Goal: Task Accomplishment & Management: Use online tool/utility

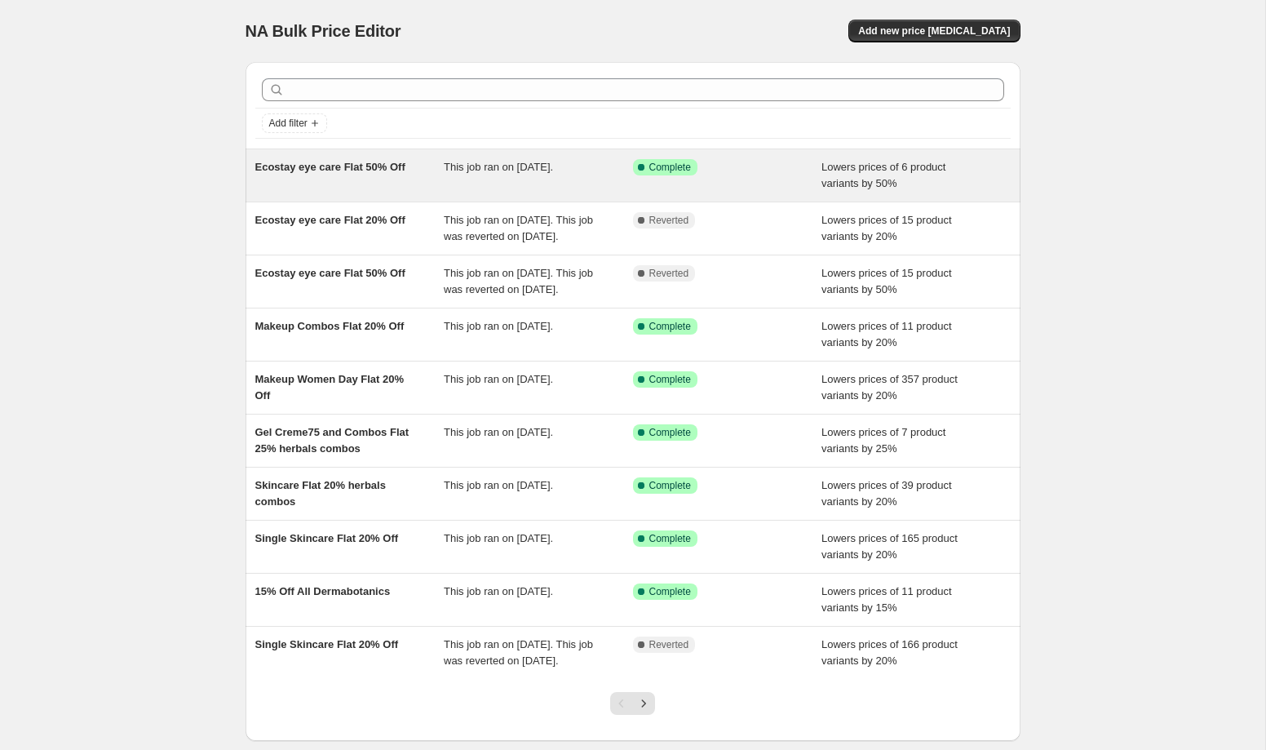
click at [348, 170] on span "Ecostay eye care Flat 50% Off" at bounding box center [330, 167] width 150 height 12
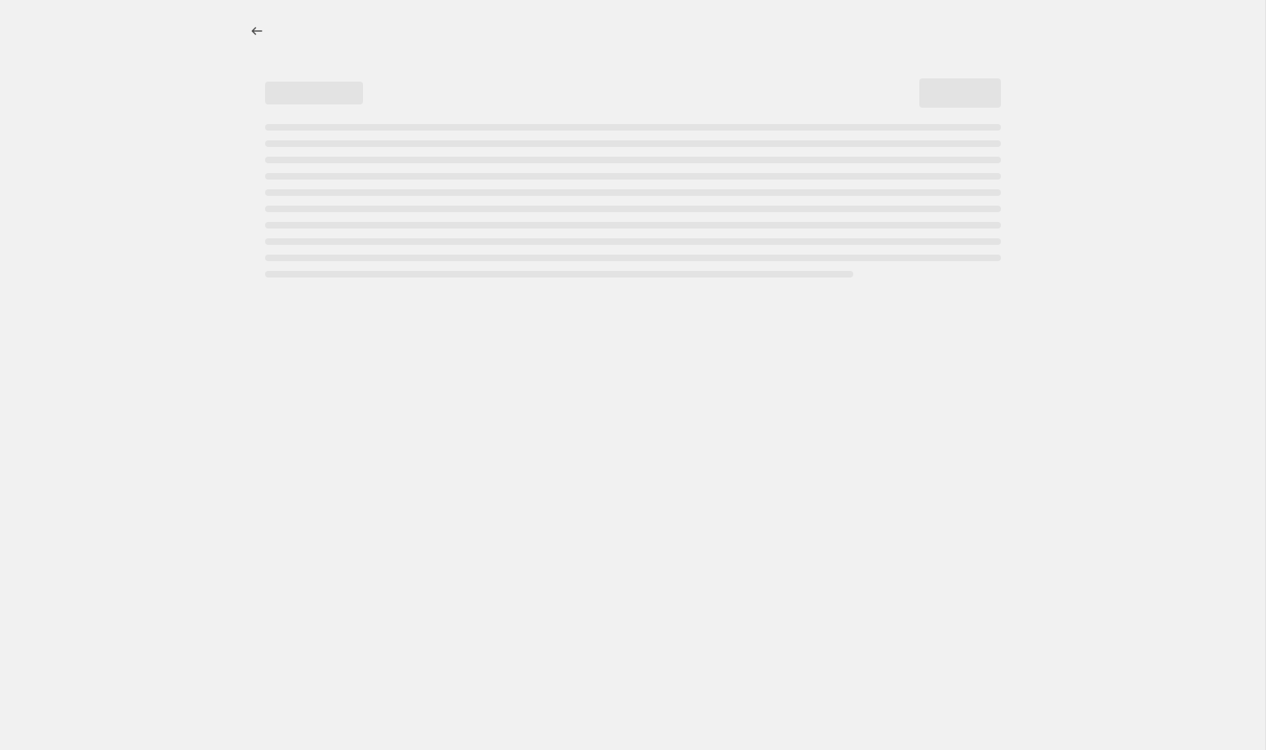
select select "percentage"
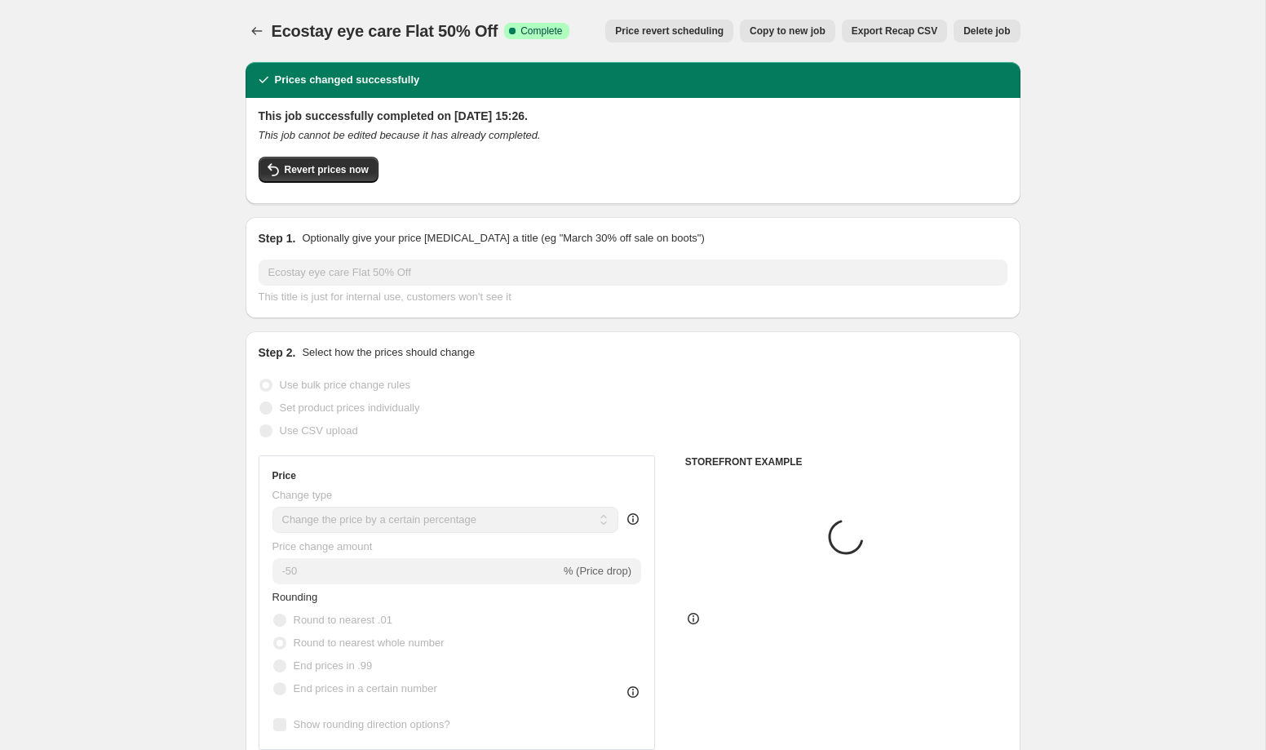
select select "collection"
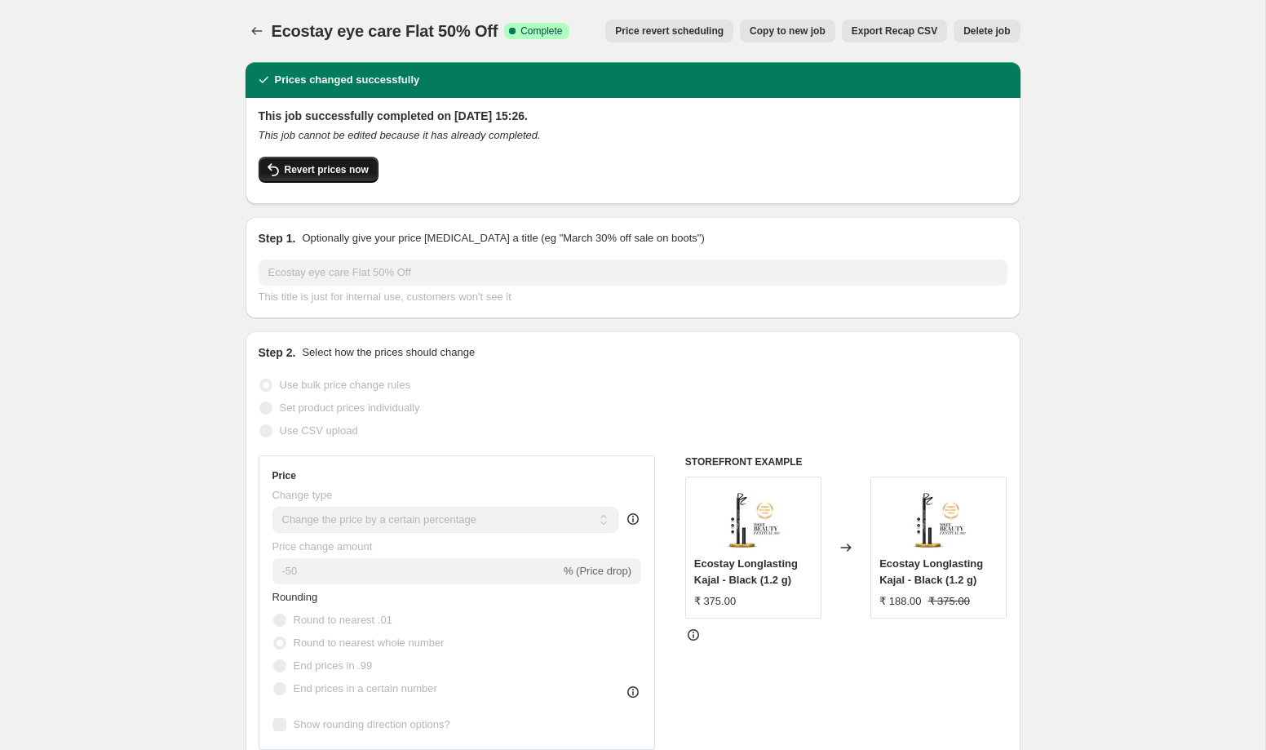
click at [339, 166] on span "Revert prices now" at bounding box center [327, 169] width 84 height 13
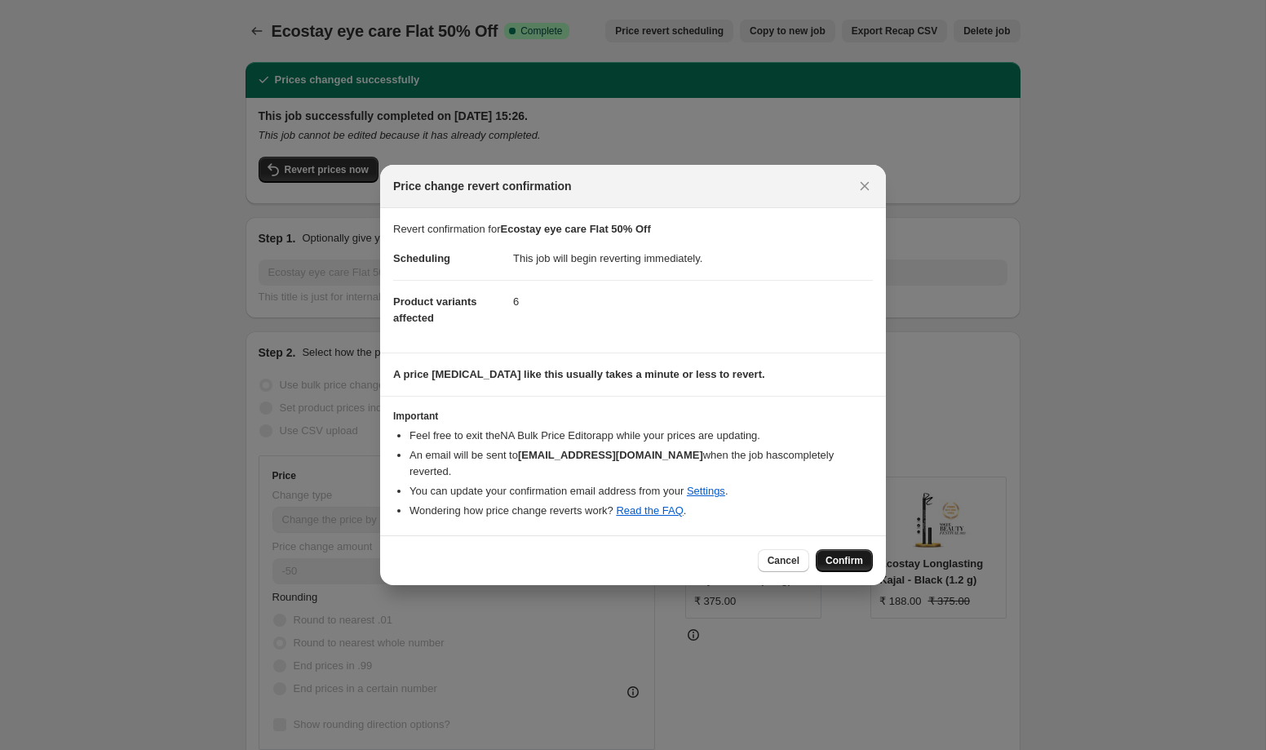
click at [846, 559] on button "Confirm" at bounding box center [844, 560] width 57 height 23
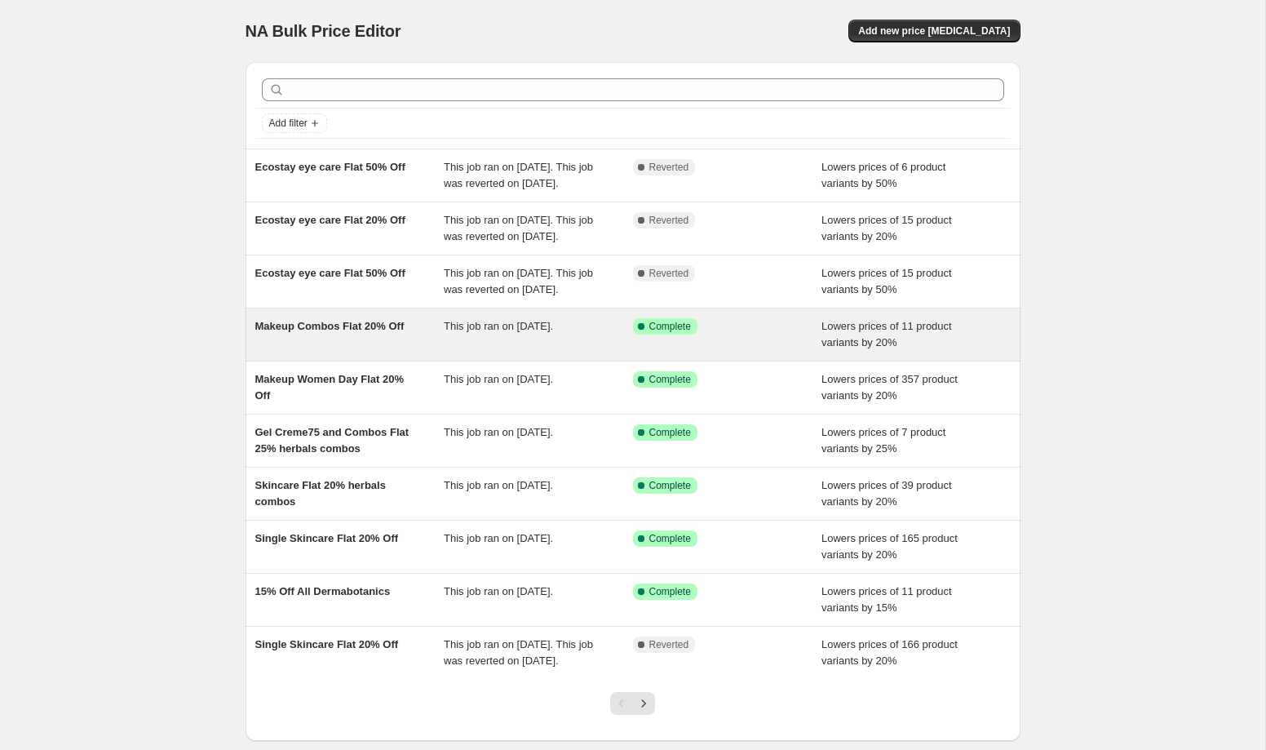
click at [418, 351] on div "Makeup Combos Flat 20% Off" at bounding box center [349, 334] width 189 height 33
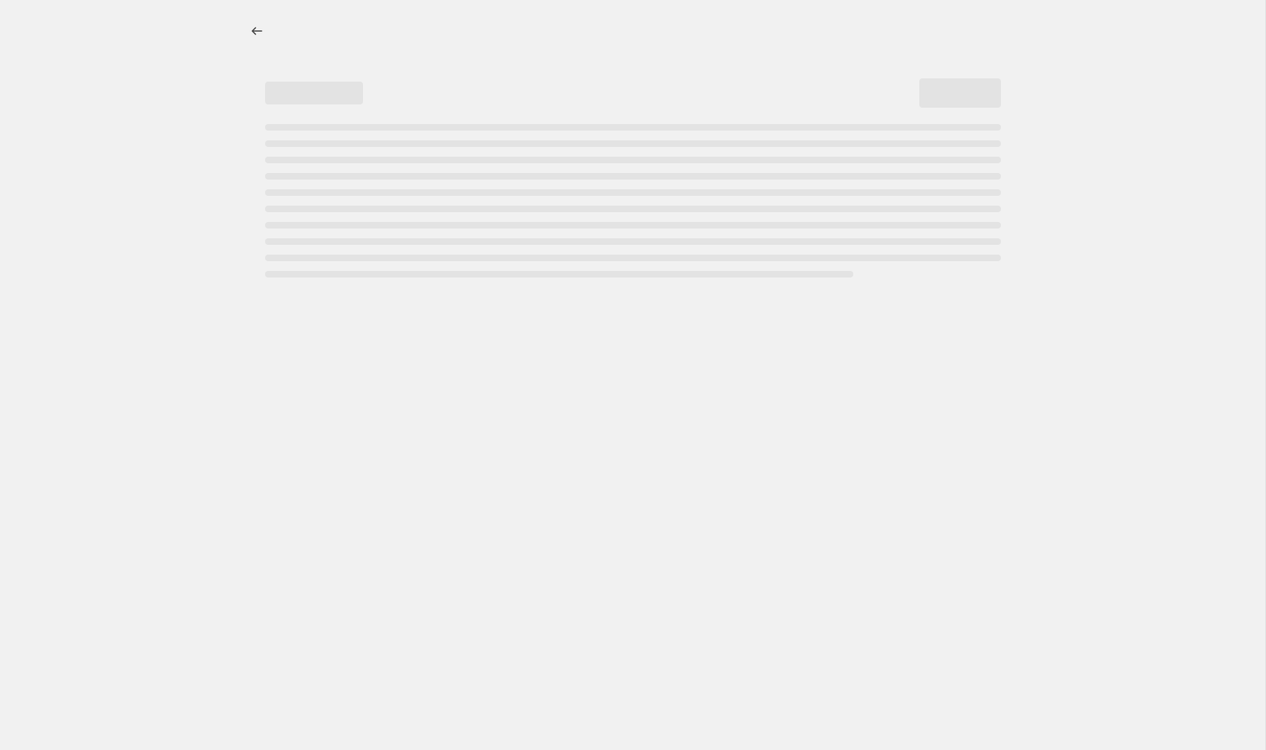
select select "percentage"
select select "collection"
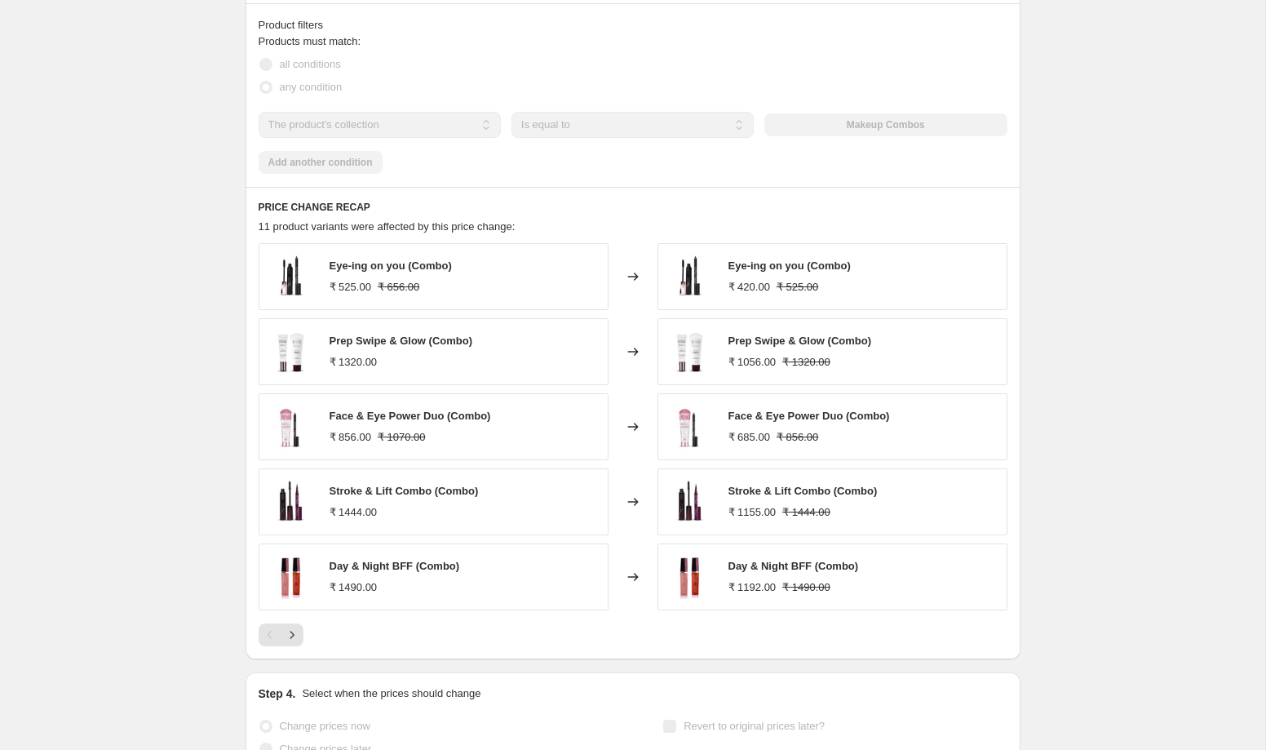
scroll to position [1148, 0]
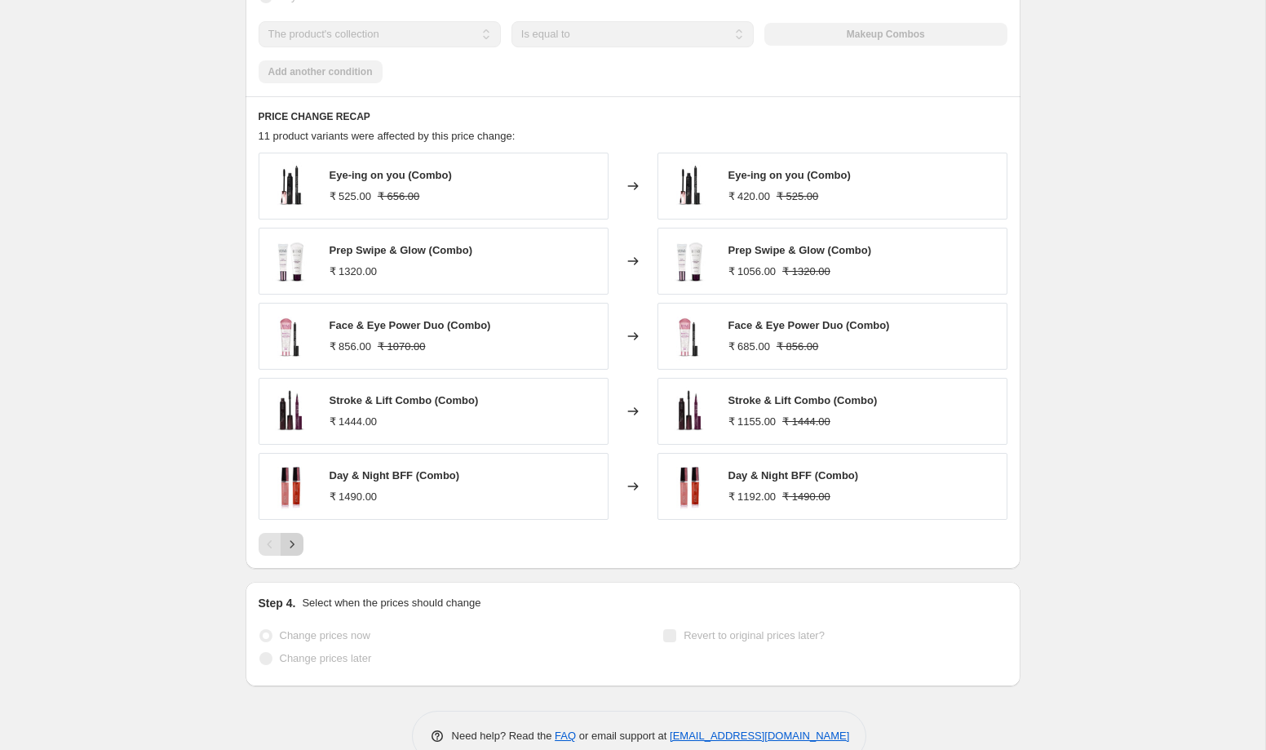
click at [290, 543] on icon "Next" at bounding box center [292, 544] width 16 height 16
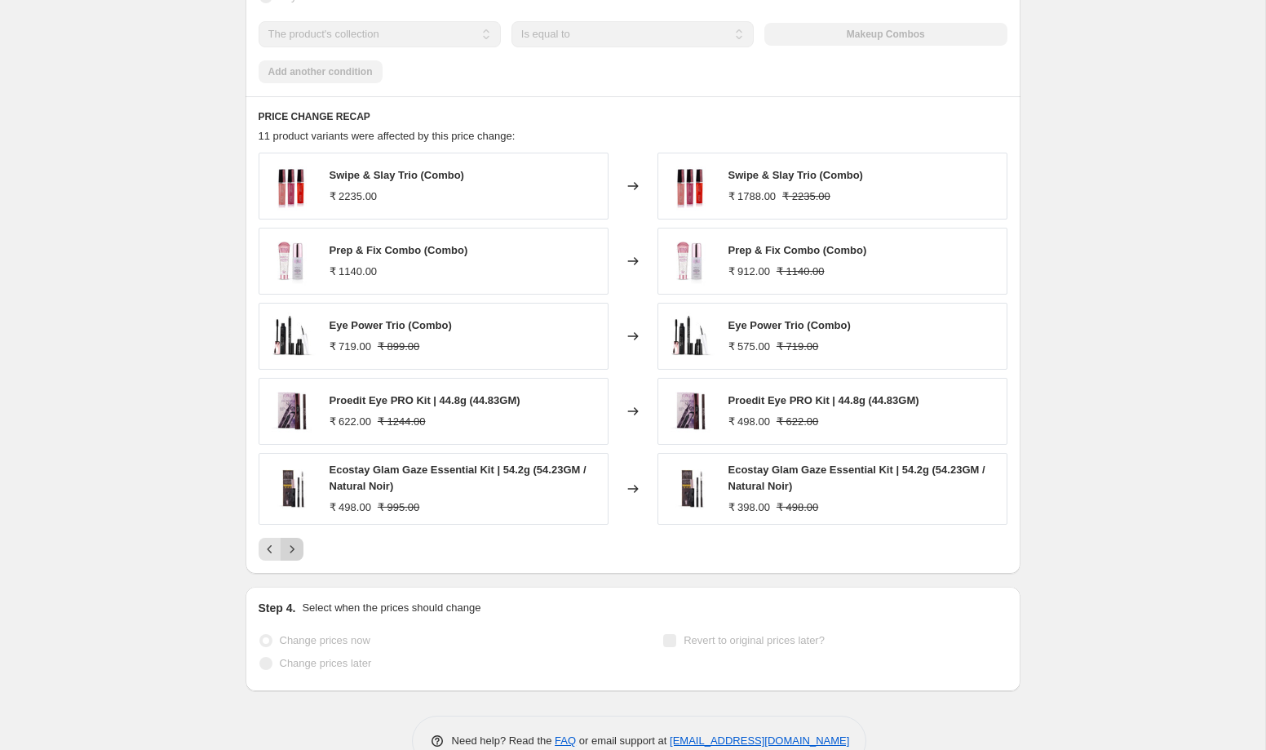
click at [293, 556] on icon "Next" at bounding box center [292, 549] width 16 height 16
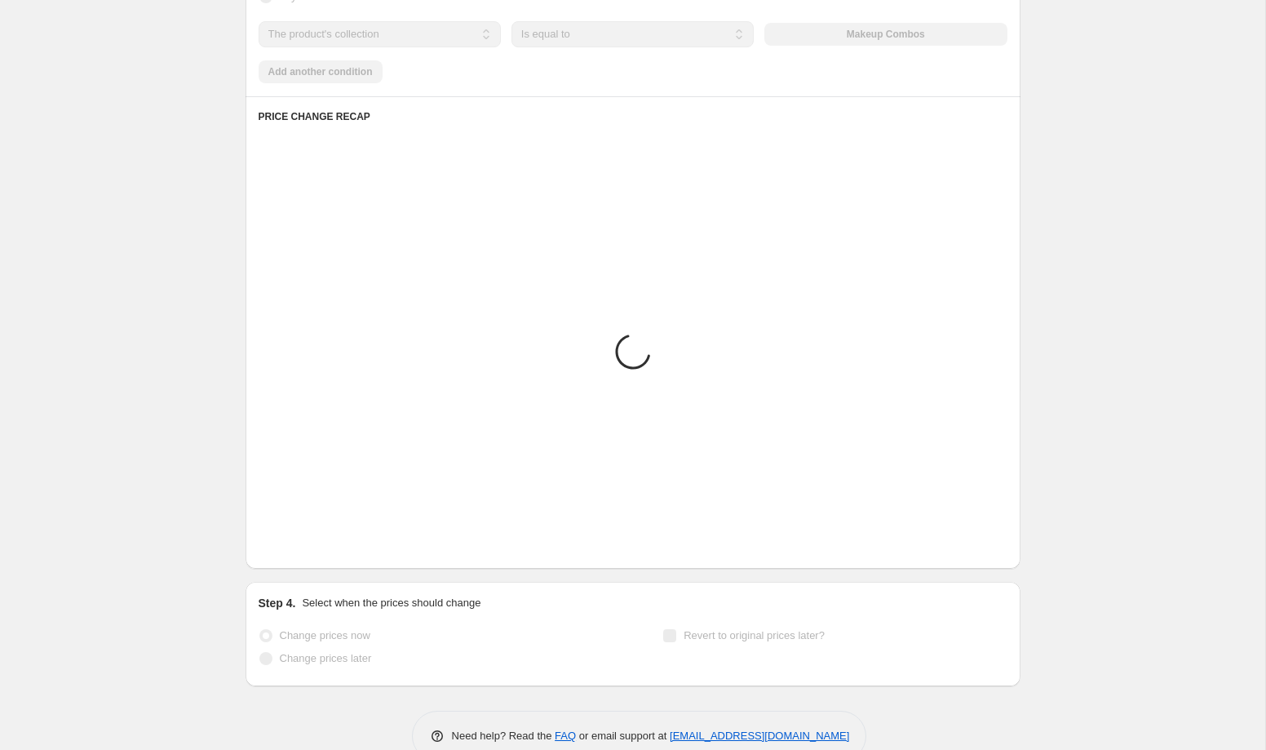
scroll to position [888, 0]
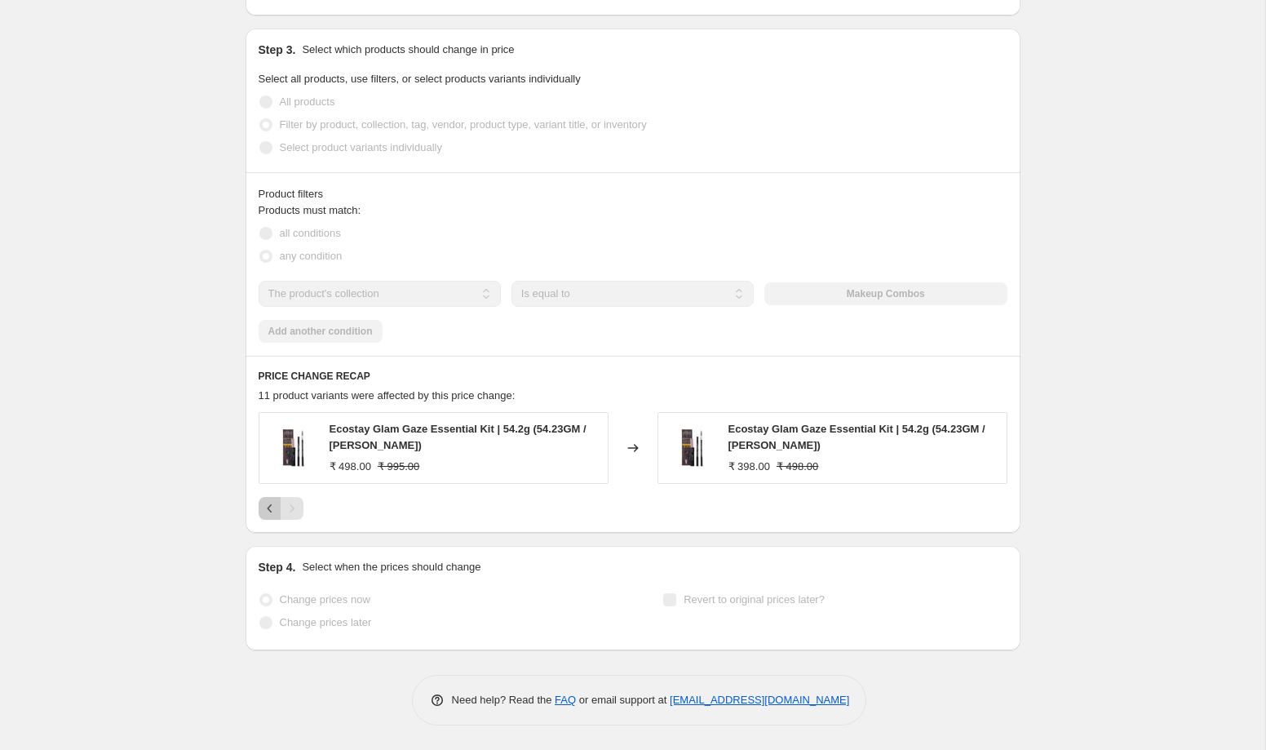
click at [268, 507] on icon "Previous" at bounding box center [269, 508] width 5 height 8
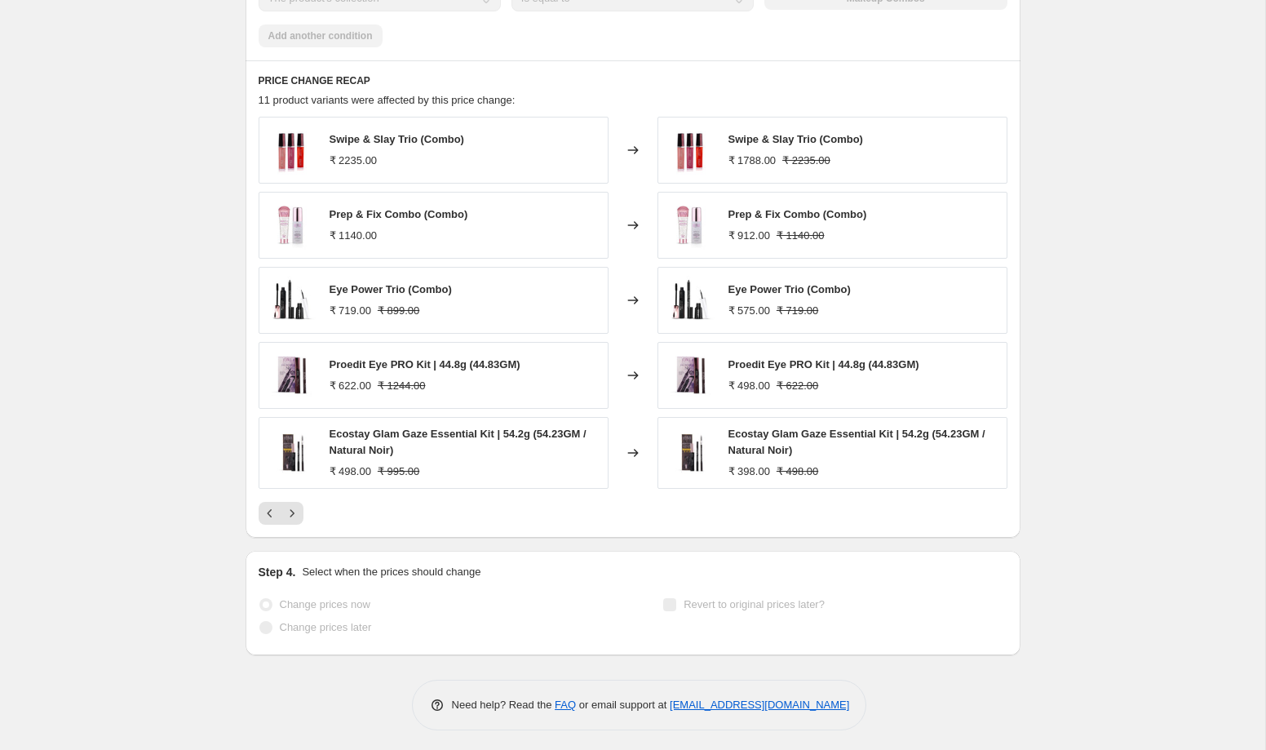
scroll to position [1189, 0]
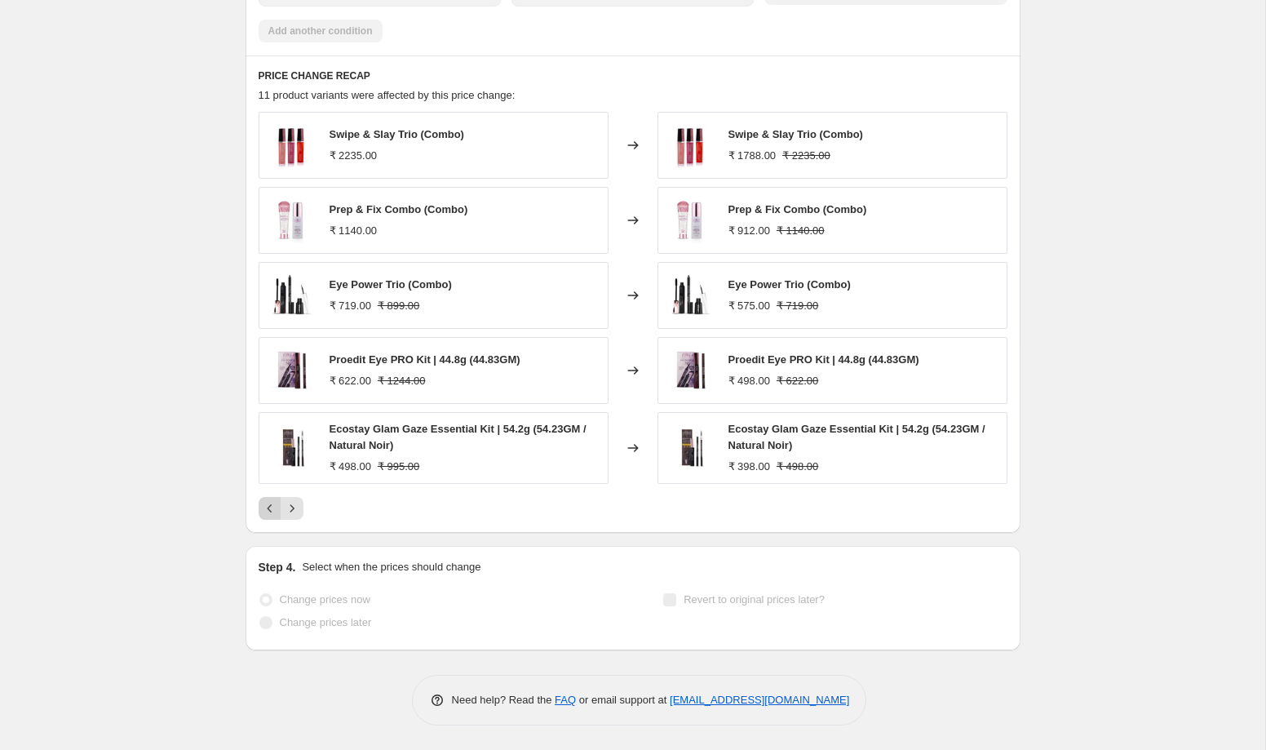
click at [267, 510] on icon "Previous" at bounding box center [270, 508] width 16 height 16
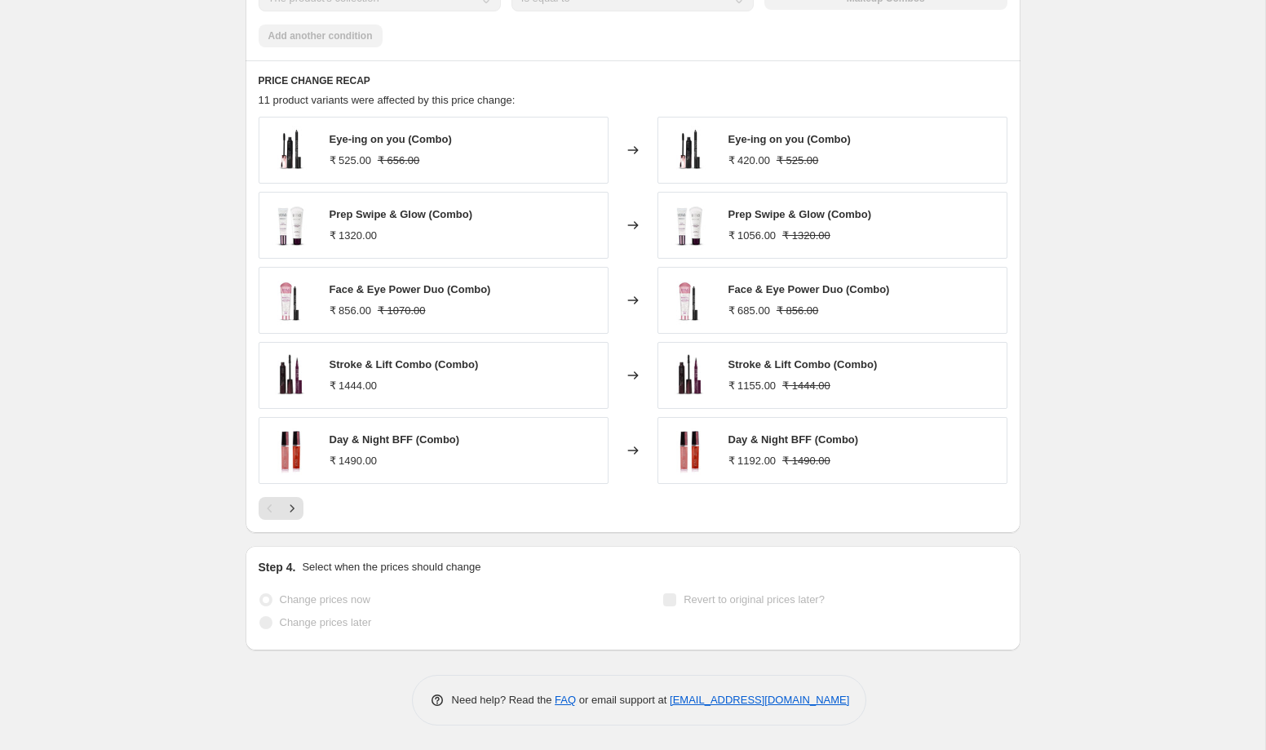
click at [268, 508] on div "Pagination" at bounding box center [270, 508] width 23 height 23
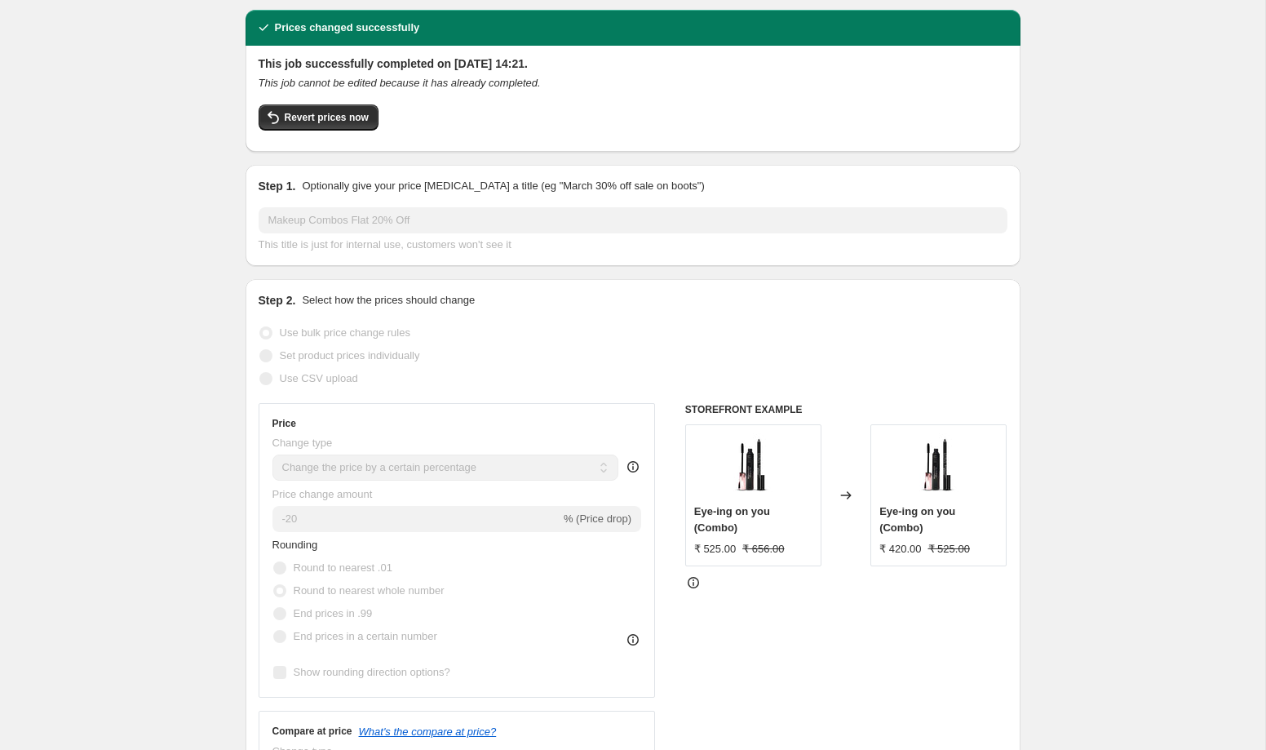
scroll to position [0, 0]
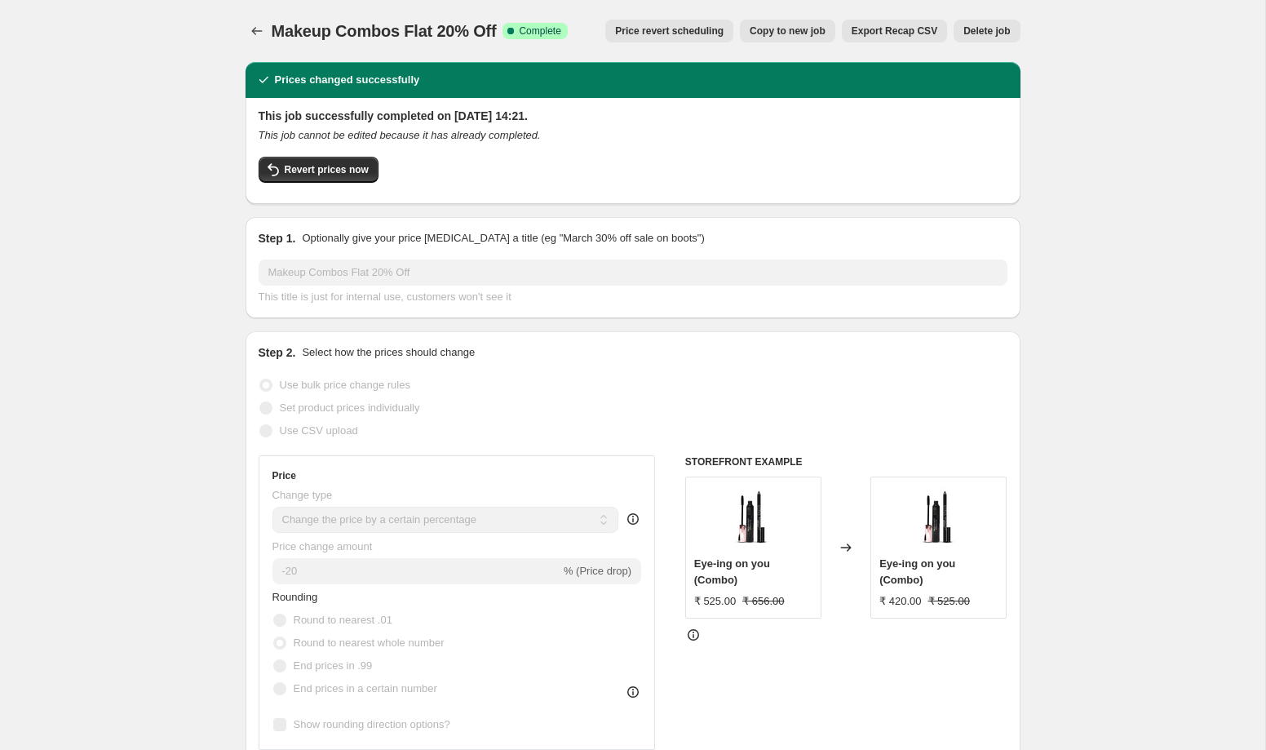
click at [259, 18] on div "Makeup Combos Flat 20% Off. This page is ready Makeup Combos Flat 20% Off Succe…" at bounding box center [633, 31] width 775 height 62
click at [257, 35] on icon "Price change jobs" at bounding box center [257, 31] width 16 height 16
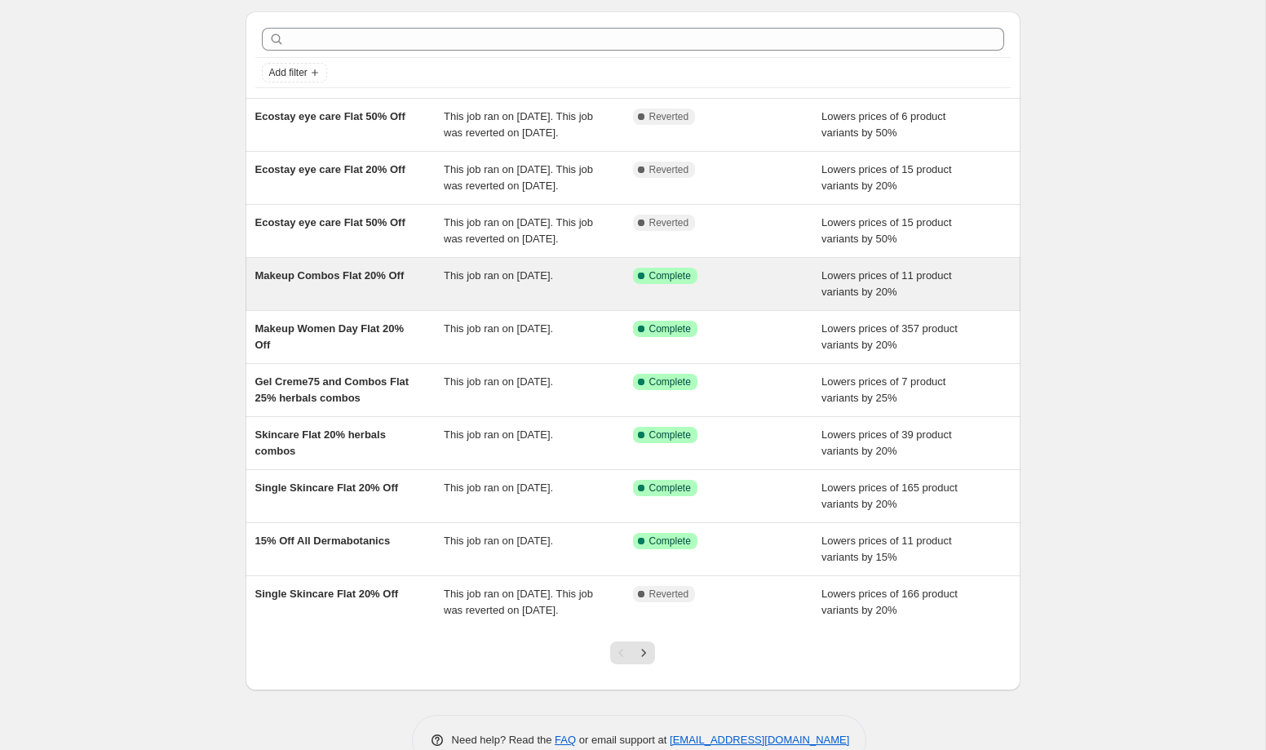
scroll to position [55, 0]
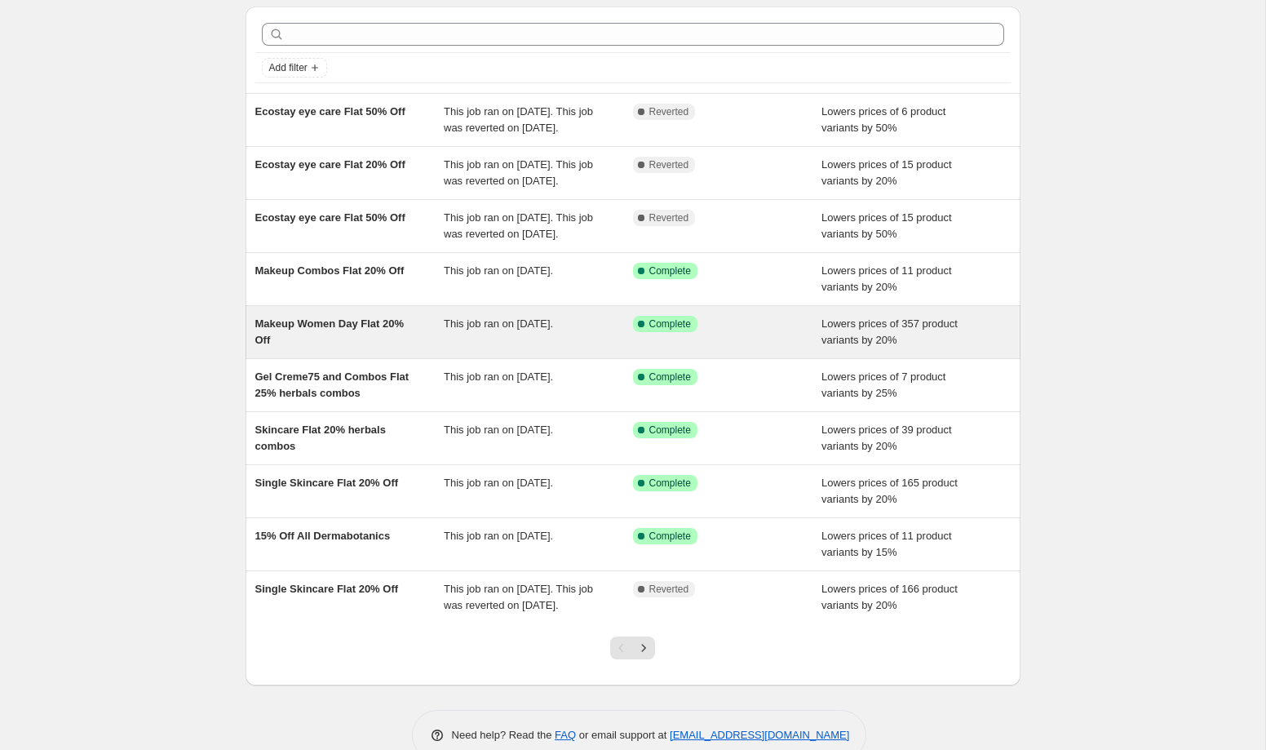
click at [320, 348] on div "Makeup Women Day Flat 20% Off" at bounding box center [349, 332] width 189 height 33
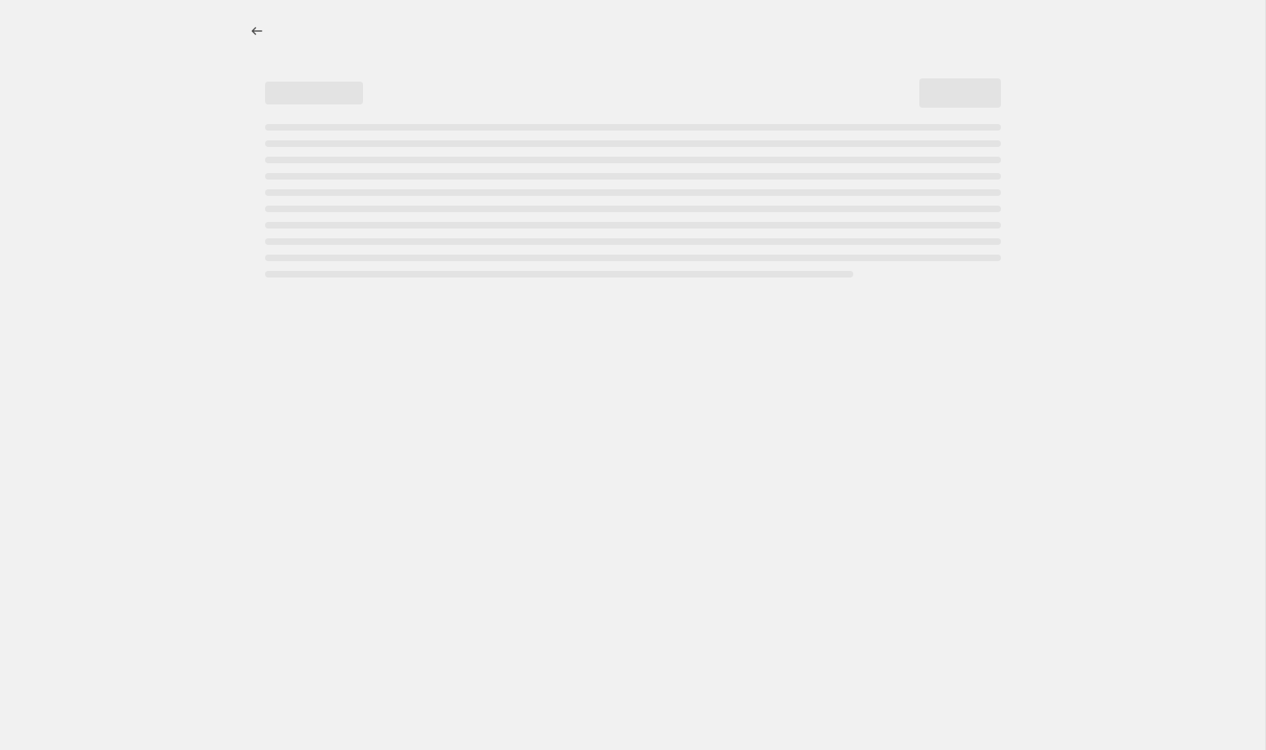
select select "percentage"
select select "collection"
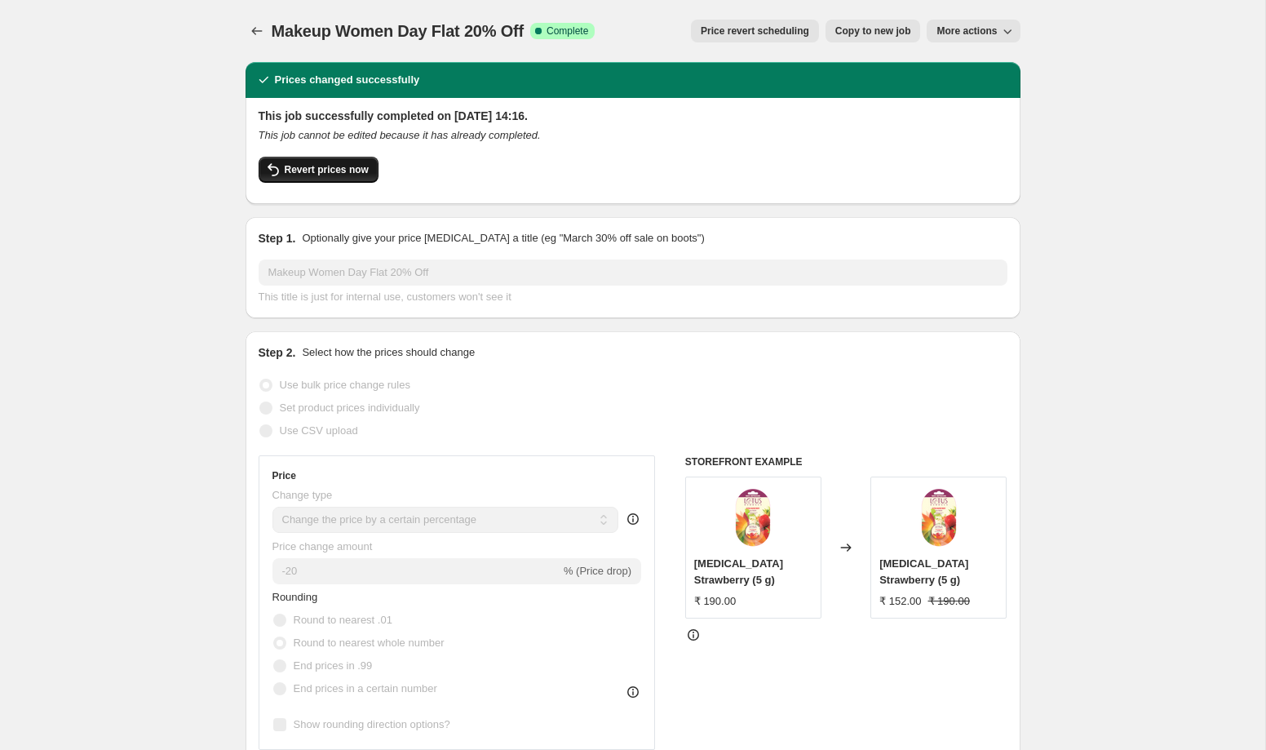
click at [318, 169] on span "Revert prices now" at bounding box center [327, 169] width 84 height 13
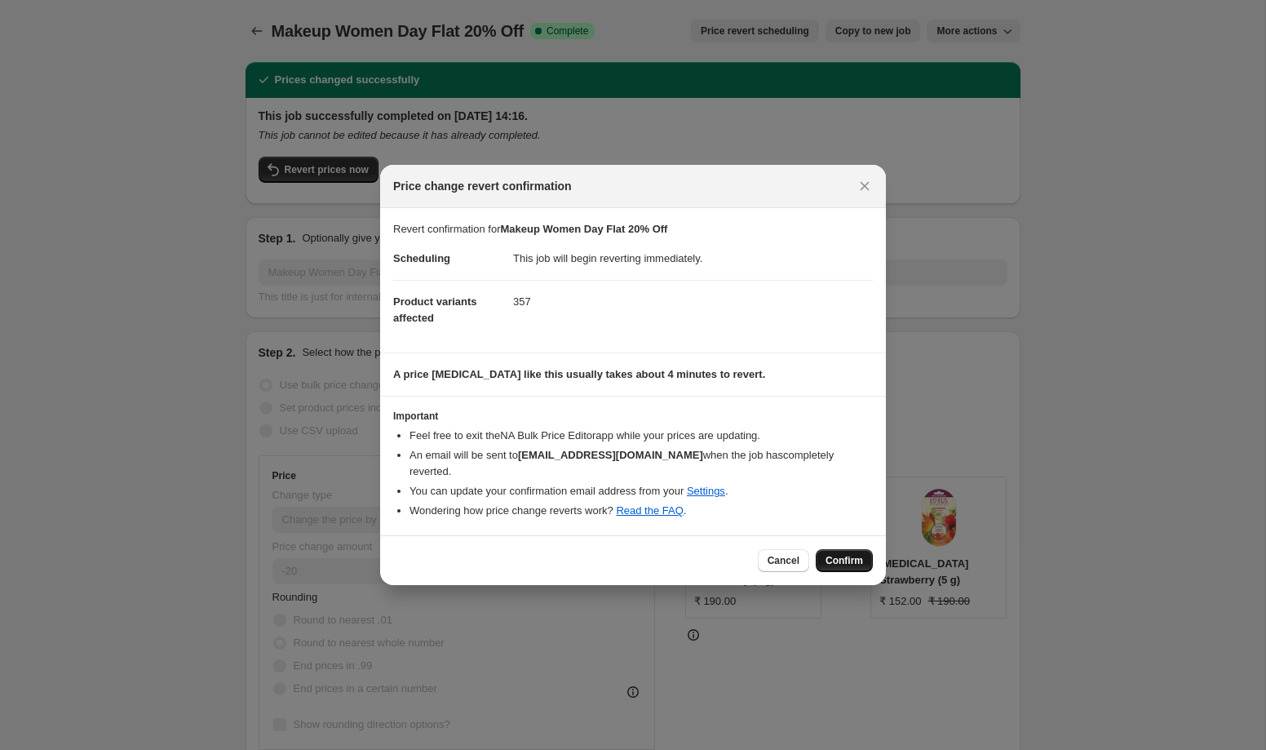
click at [848, 554] on span "Confirm" at bounding box center [845, 560] width 38 height 13
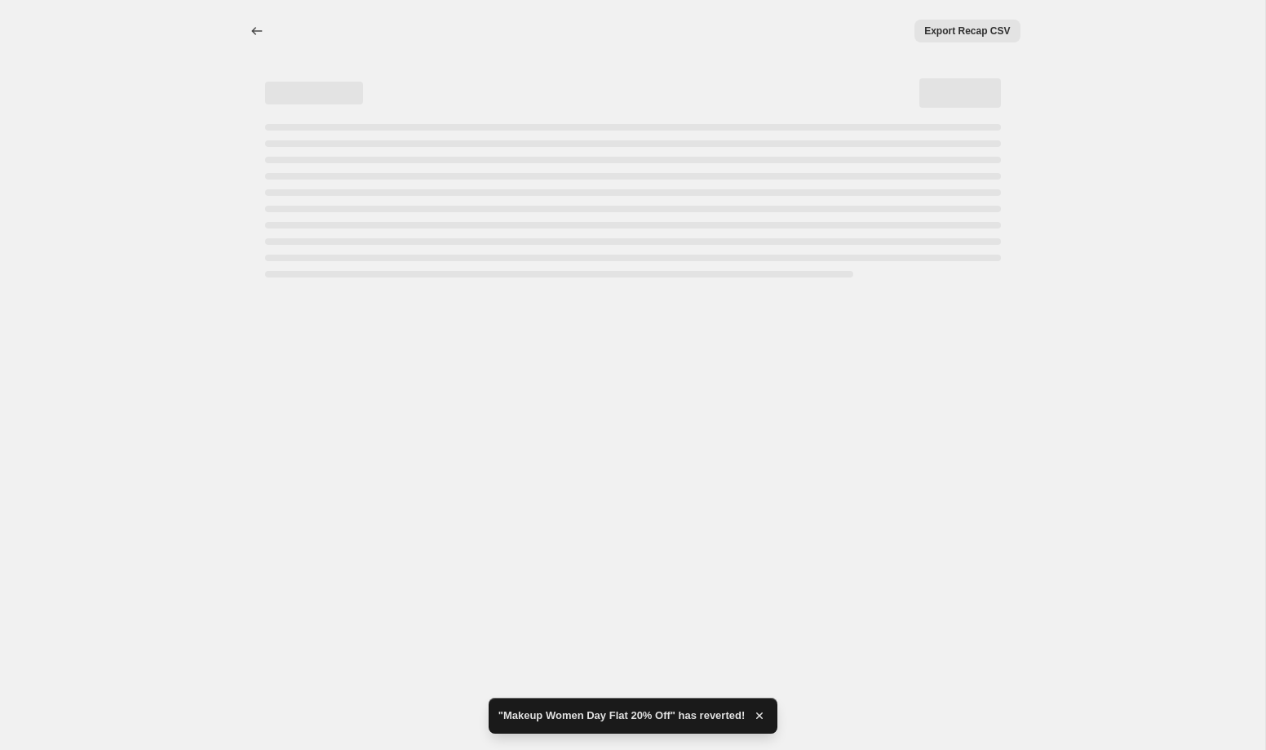
select select "percentage"
select select "collection"
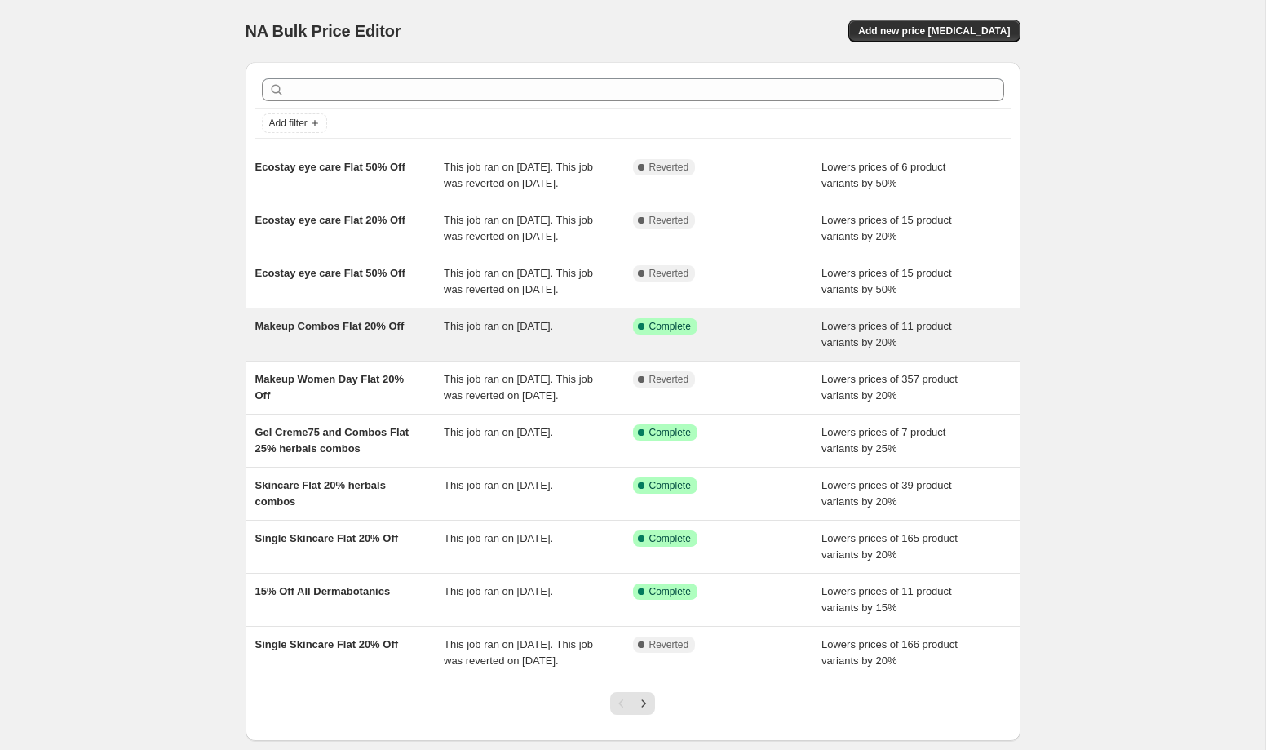
scroll to position [17, 0]
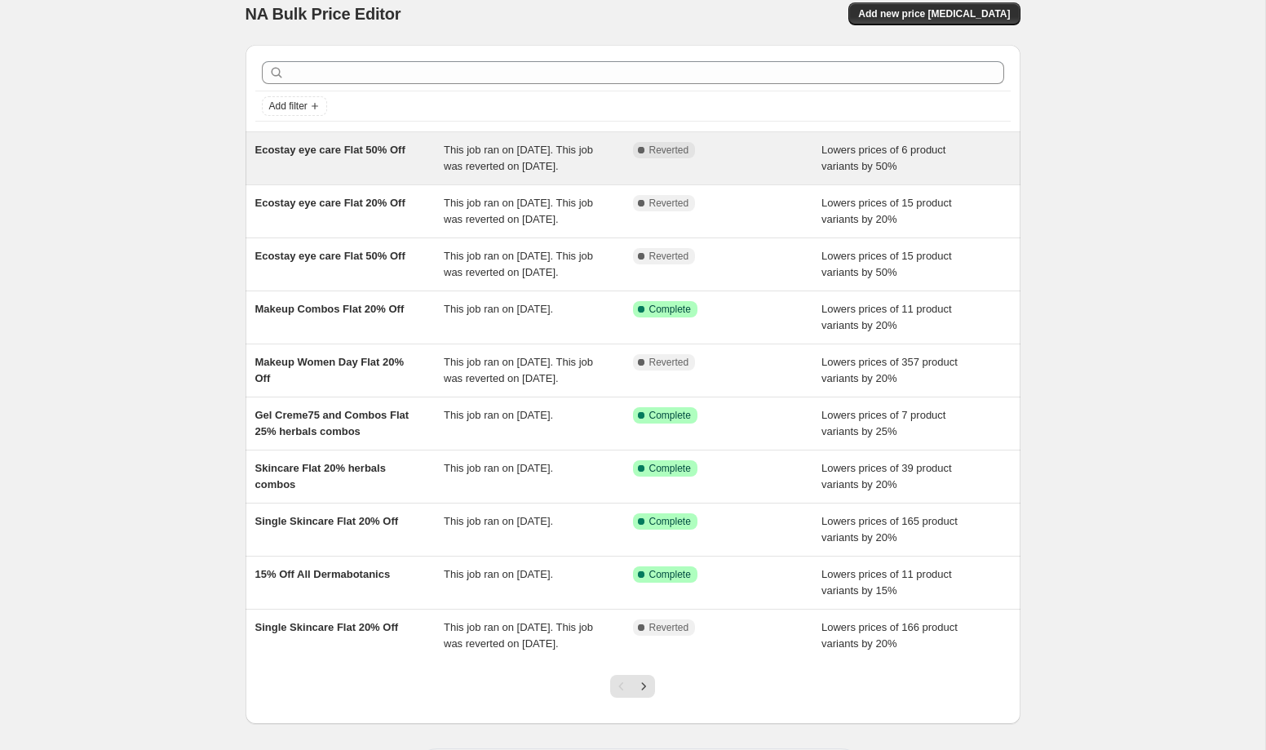
click at [402, 175] on div "Ecostay eye care Flat 50% Off" at bounding box center [349, 158] width 189 height 33
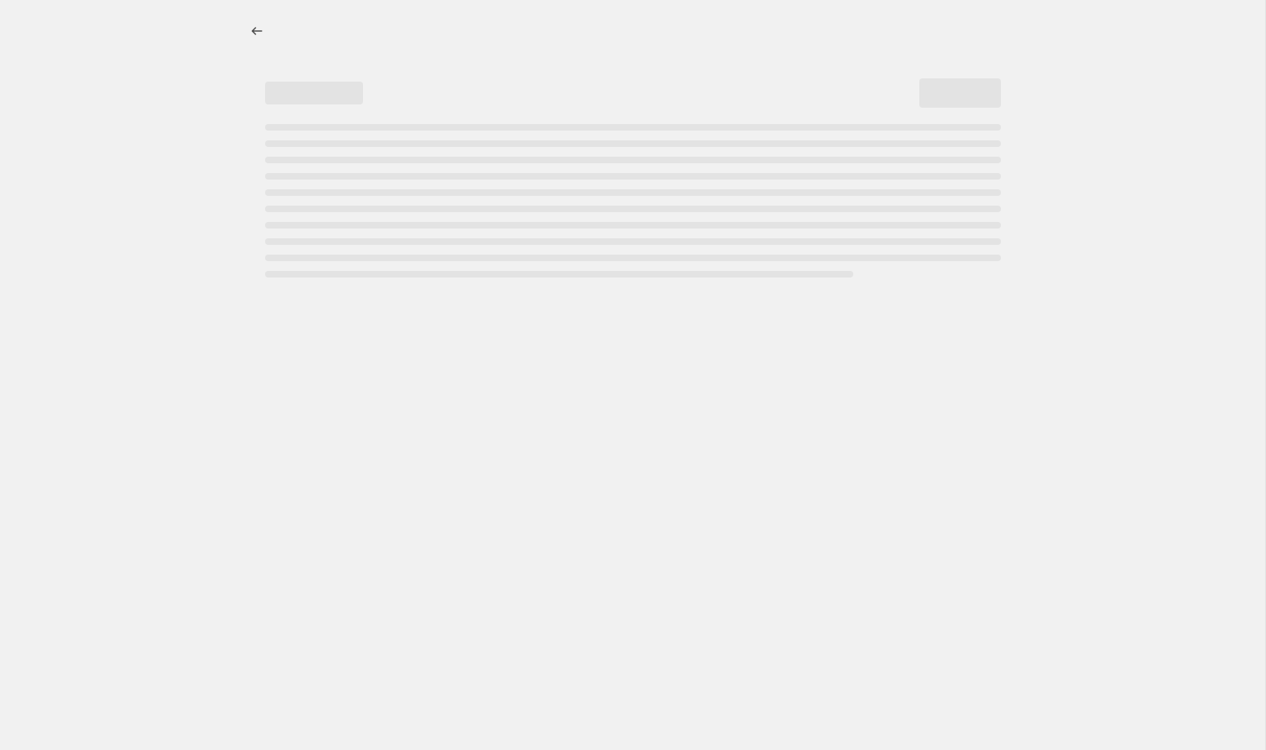
select select "percentage"
select select "collection"
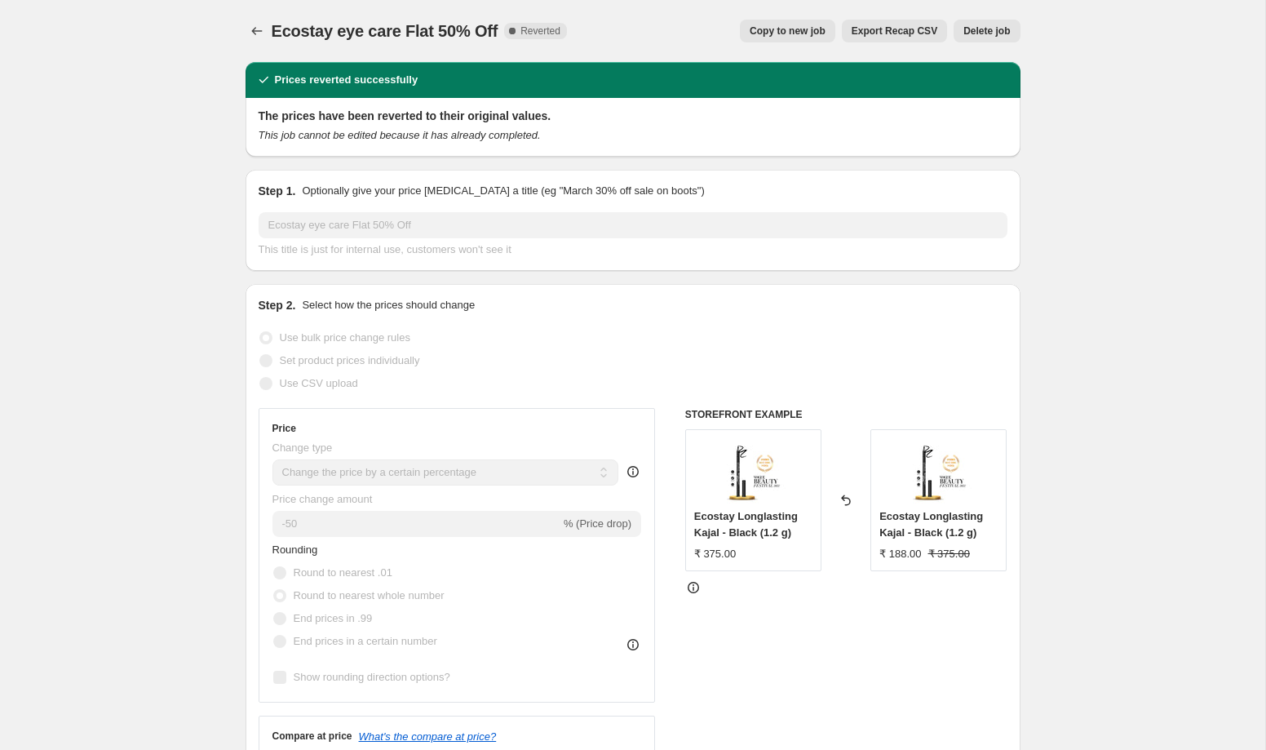
click at [786, 33] on span "Copy to new job" at bounding box center [788, 30] width 76 height 13
select select "percentage"
select select "collection"
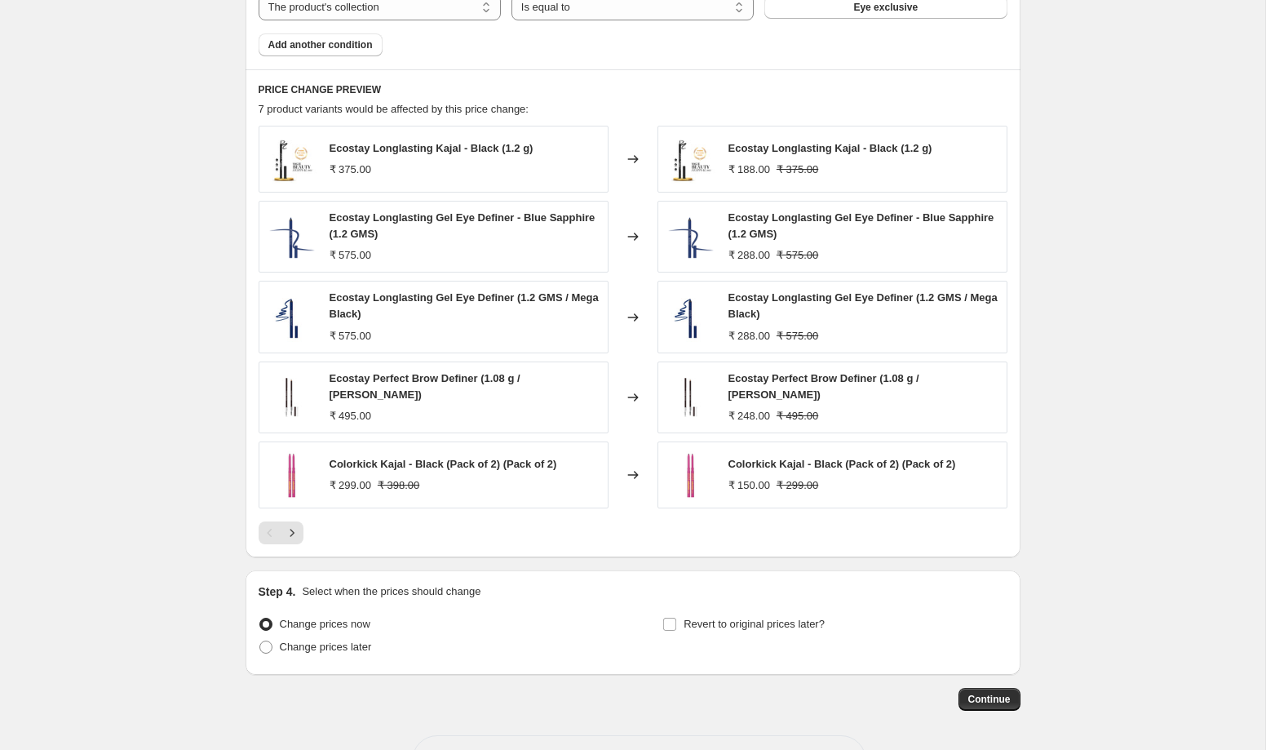
scroll to position [1023, 0]
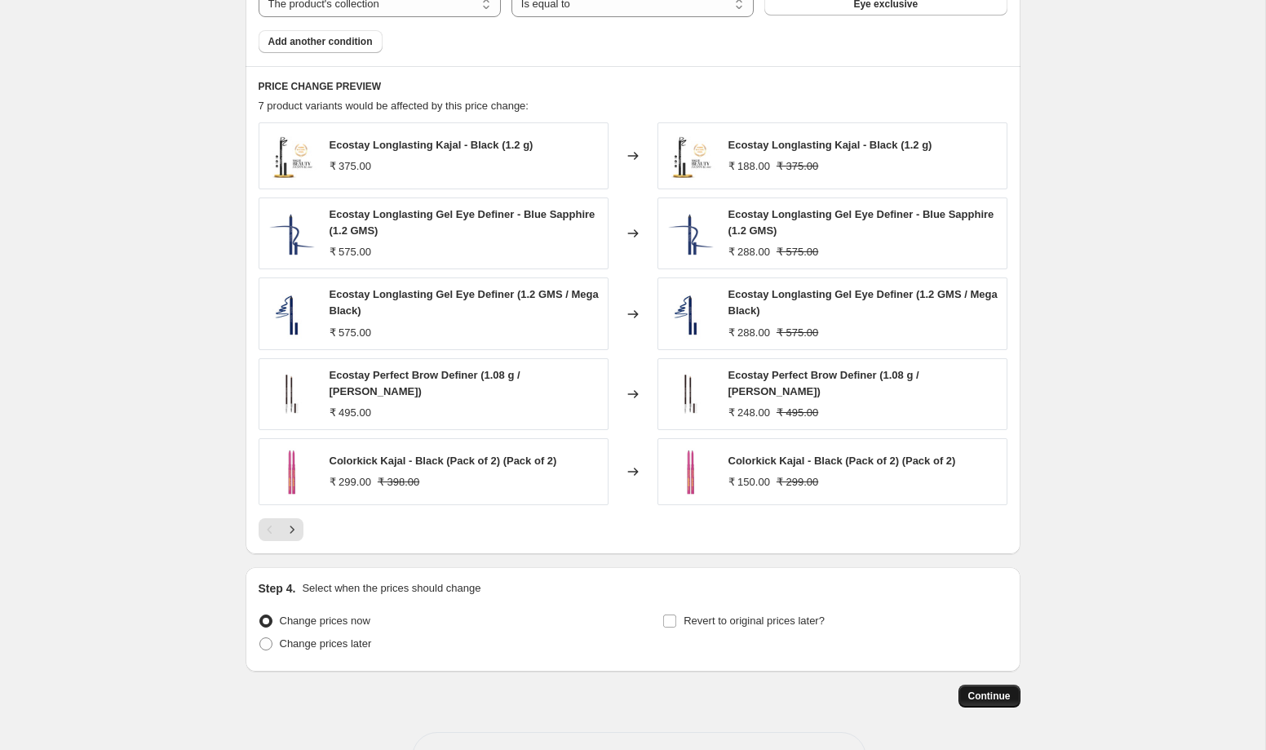
click at [976, 696] on span "Continue" at bounding box center [989, 695] width 42 height 13
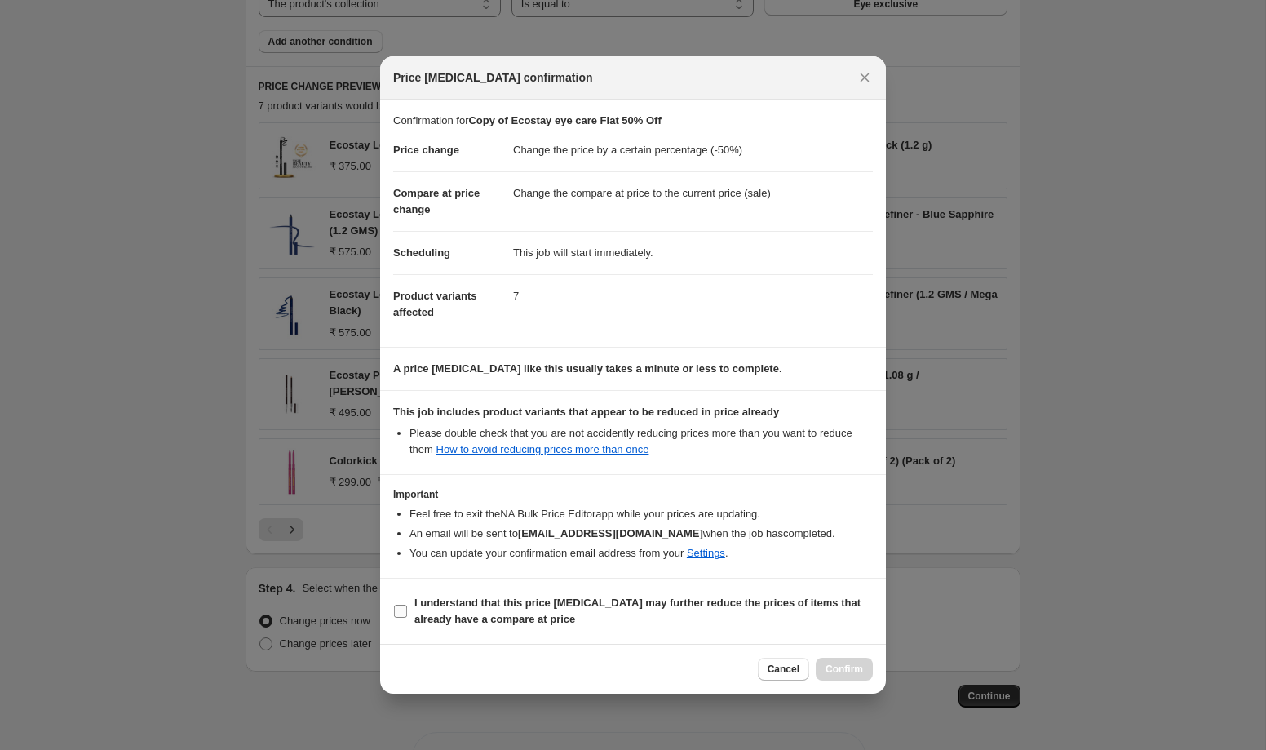
click at [402, 611] on input "I understand that this price change job may further reduce the prices of items …" at bounding box center [400, 610] width 13 height 13
checkbox input "true"
click at [854, 662] on button "Confirm" at bounding box center [844, 669] width 57 height 23
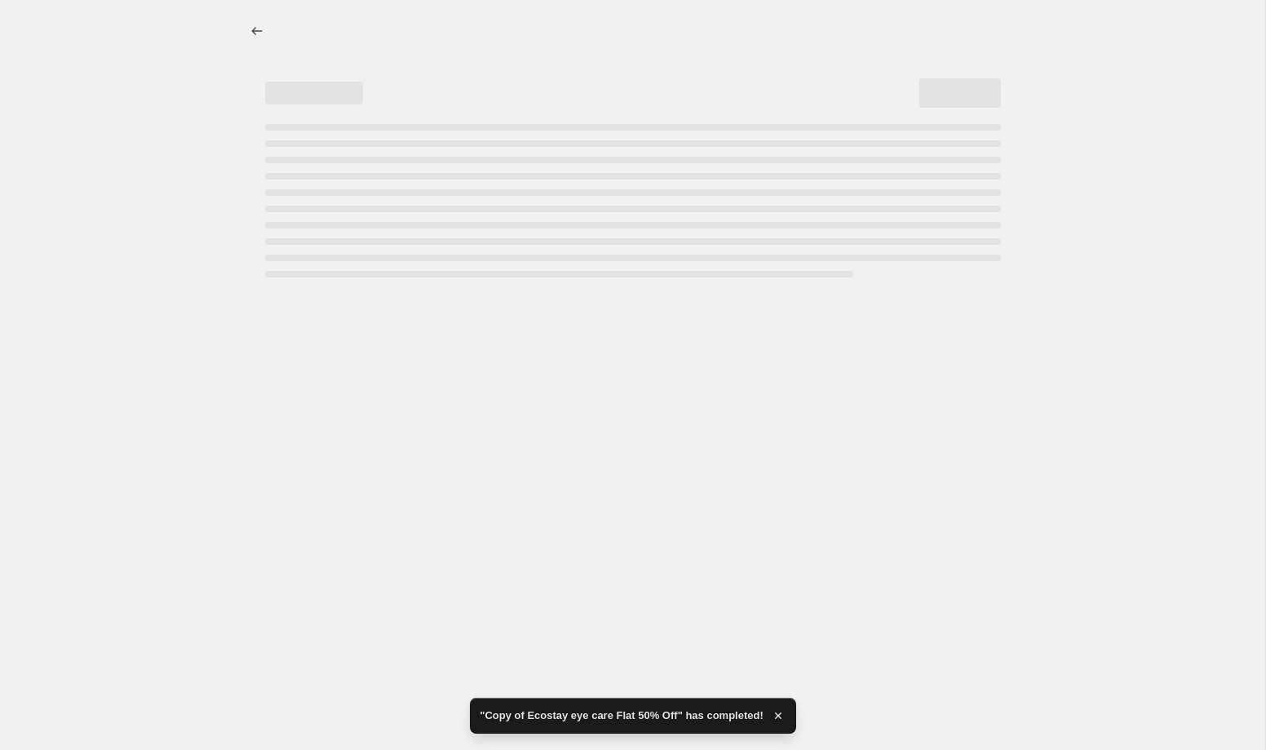
select select "percentage"
select select "collection"
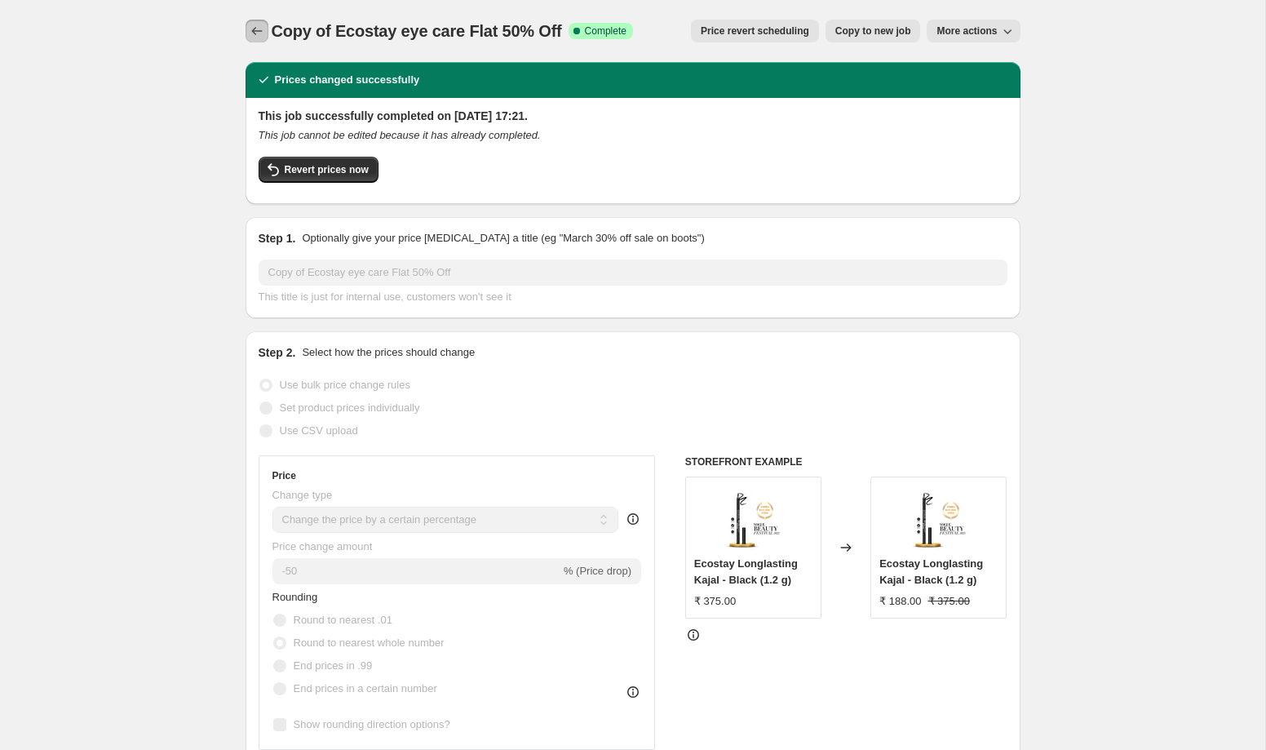
click at [265, 32] on button "Price change jobs" at bounding box center [257, 31] width 23 height 23
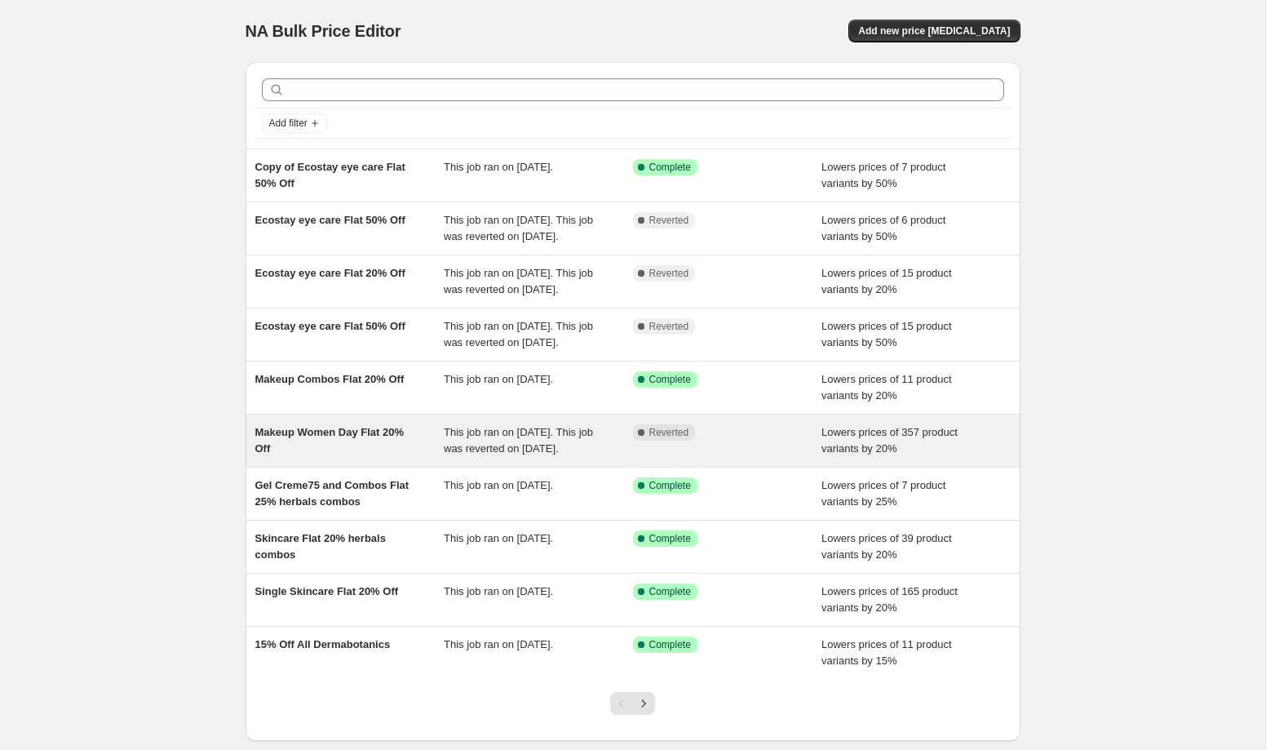
click at [360, 457] on div "Makeup Women Day Flat 20% Off" at bounding box center [349, 440] width 189 height 33
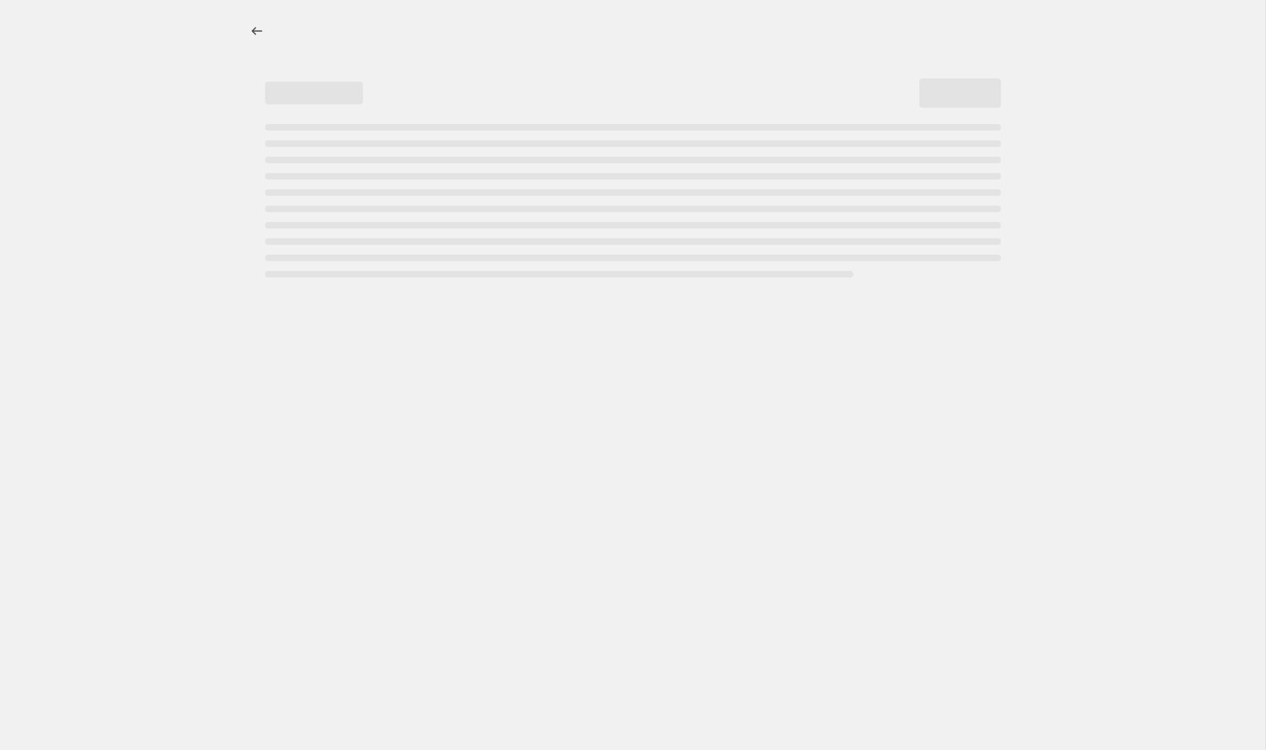
select select "percentage"
select select "collection"
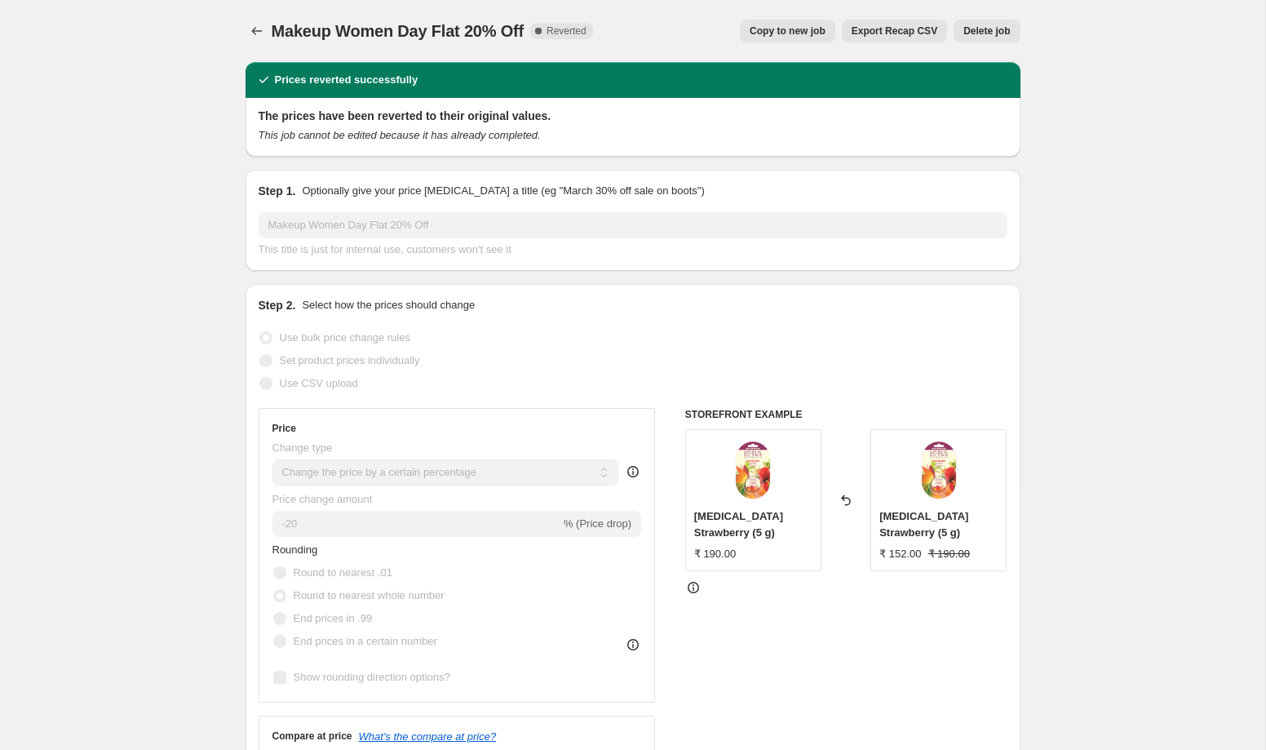
click at [777, 27] on span "Copy to new job" at bounding box center [788, 30] width 76 height 13
select select "percentage"
select select "collection"
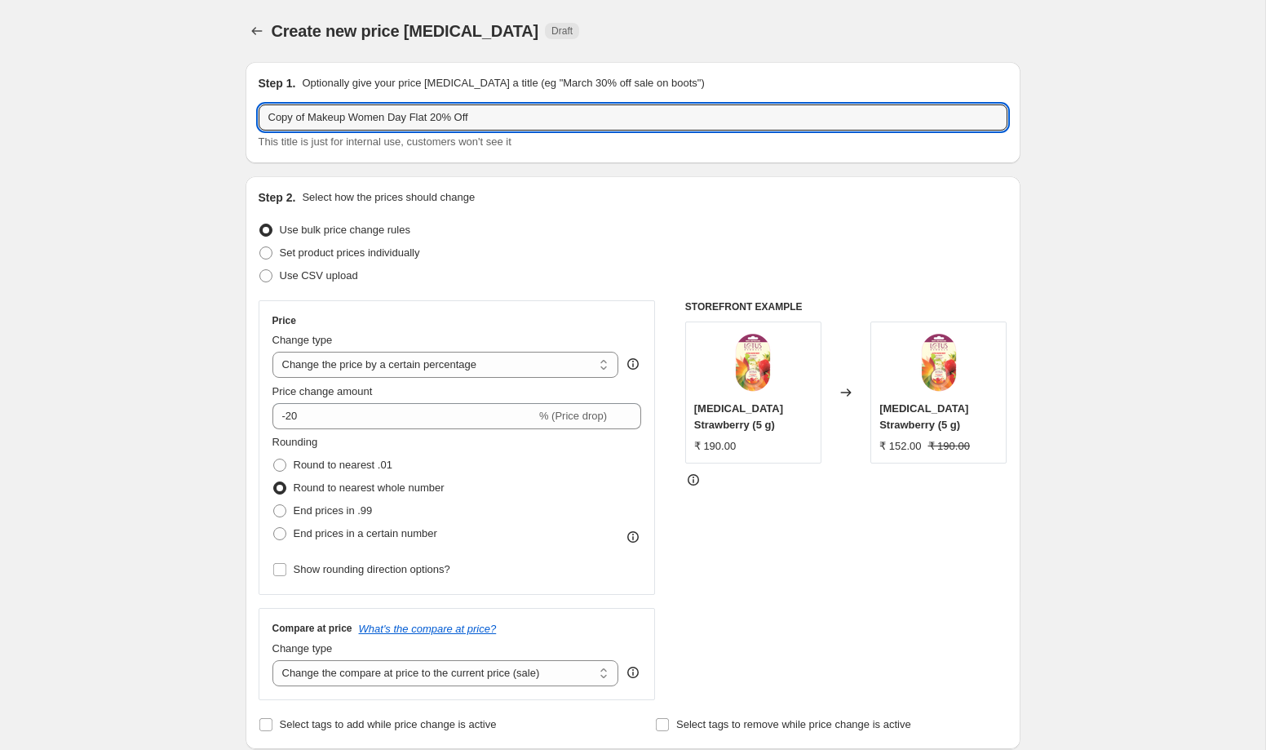
drag, startPoint x: 312, startPoint y: 116, endPoint x: 206, endPoint y: 116, distance: 106.9
click at [580, 111] on input "Makeup Women Day Flat 20% Off" at bounding box center [633, 117] width 749 height 26
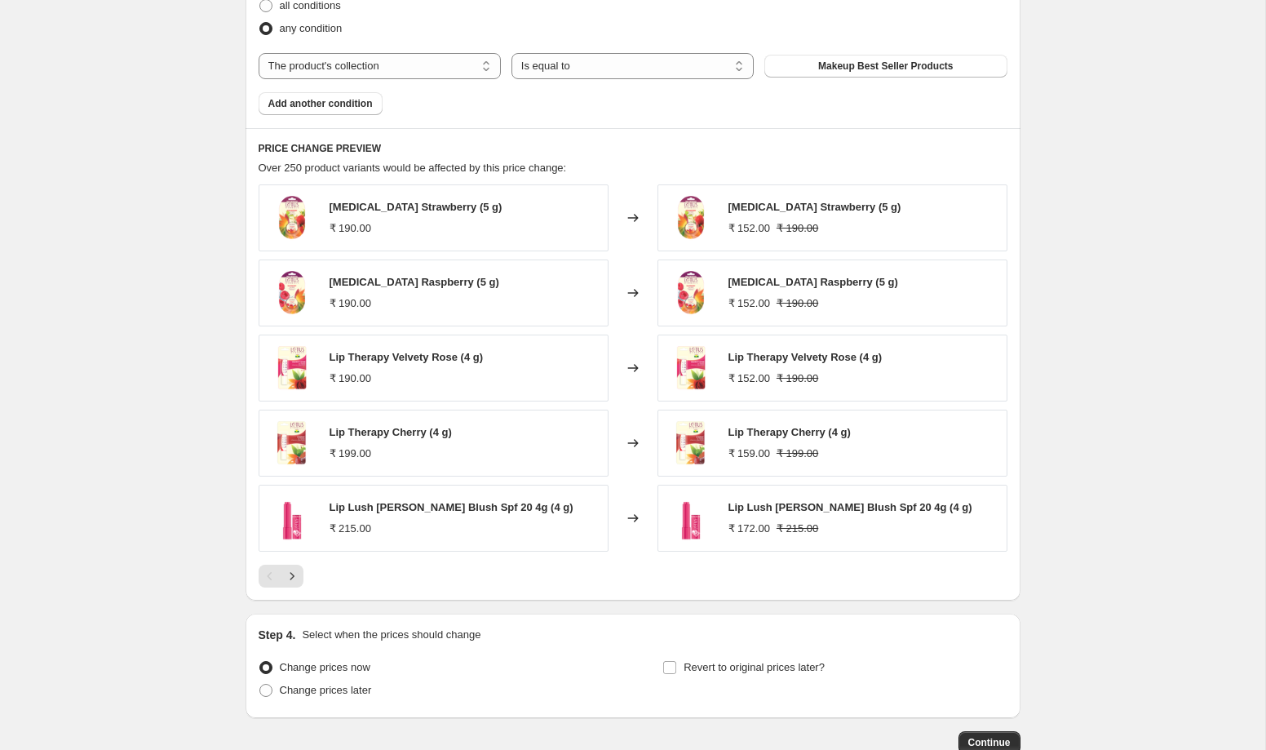
scroll to position [1065, 0]
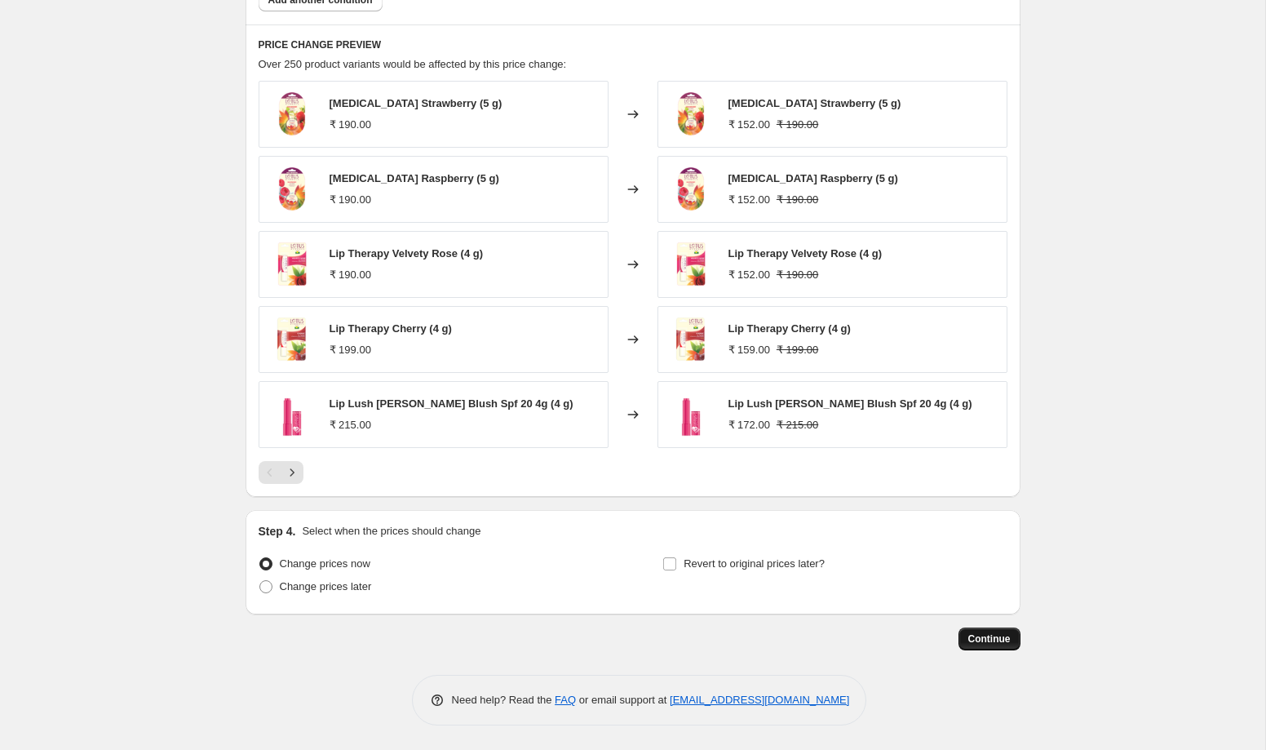
type input "Makeup Women Day Flat 20% Off new"
click at [995, 644] on span "Continue" at bounding box center [989, 638] width 42 height 13
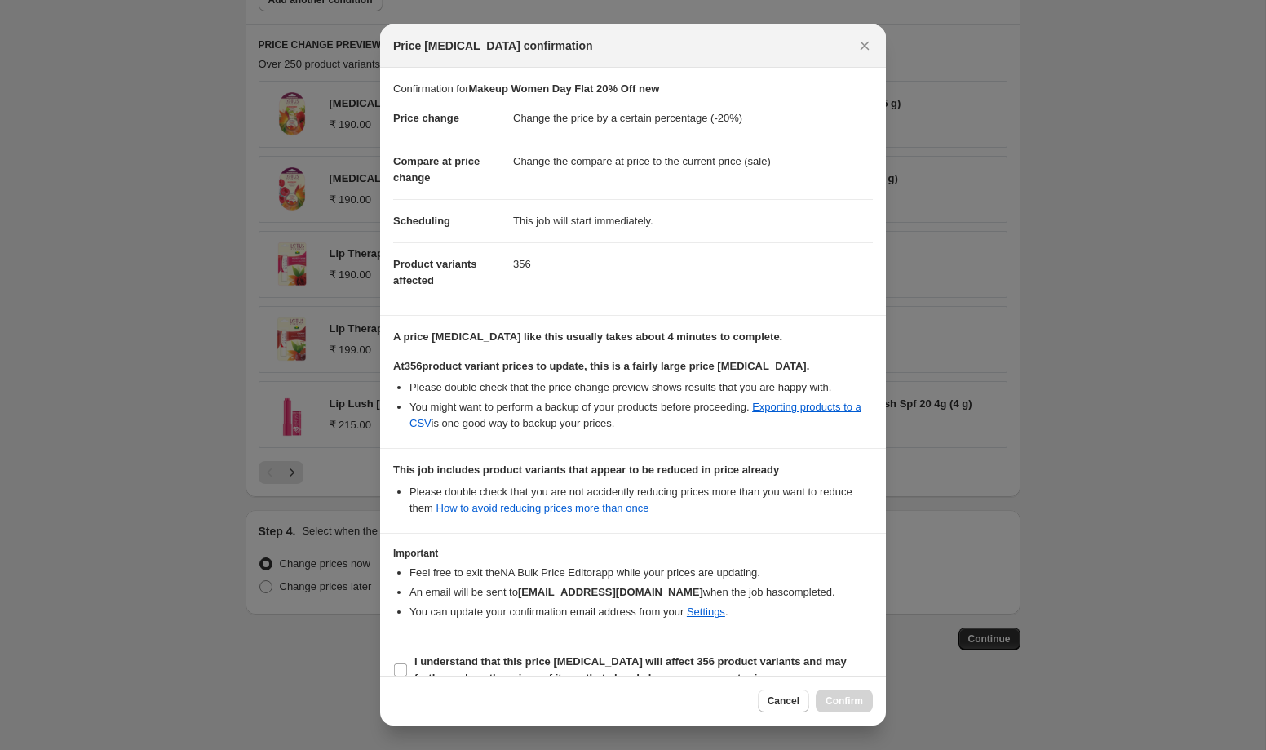
scroll to position [27, 0]
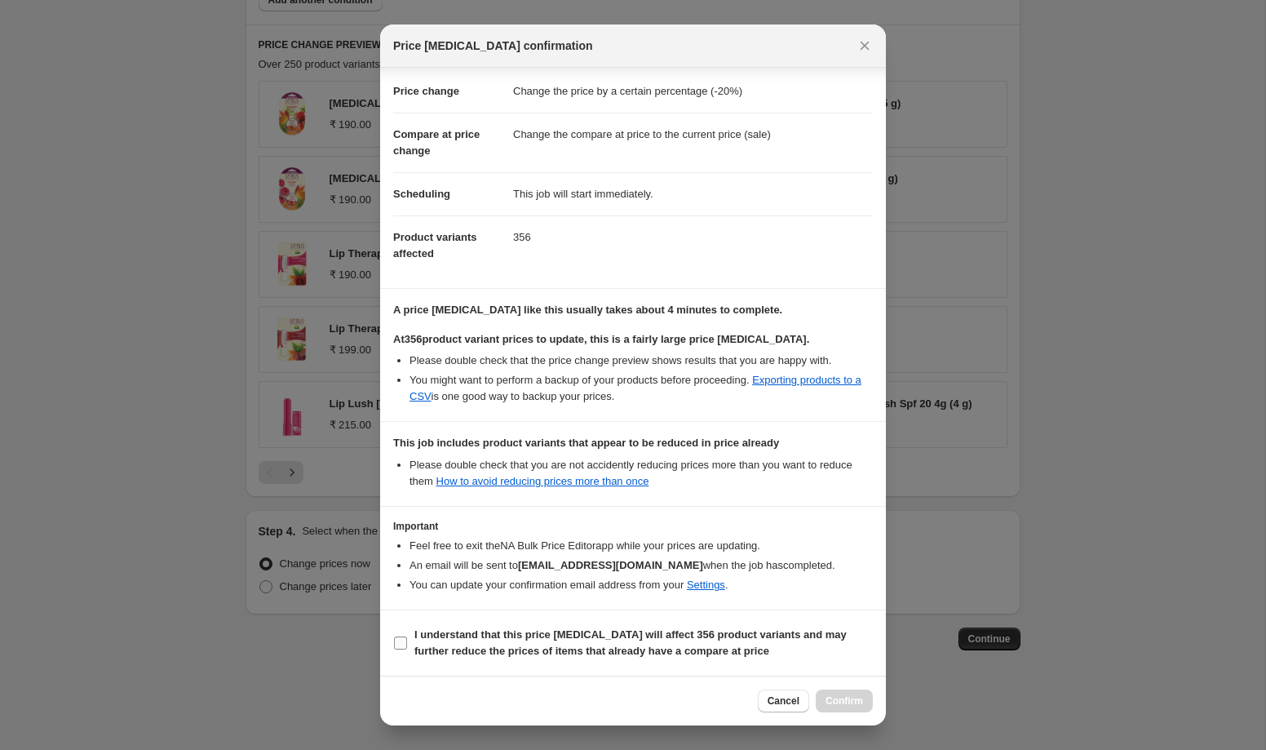
click at [438, 640] on b "I understand that this price change job will affect 356 product variants and ma…" at bounding box center [630, 642] width 432 height 29
click at [407, 640] on input "I understand that this price change job will affect 356 product variants and ma…" at bounding box center [400, 642] width 13 height 13
checkbox input "true"
click at [827, 697] on span "Confirm" at bounding box center [845, 700] width 38 height 13
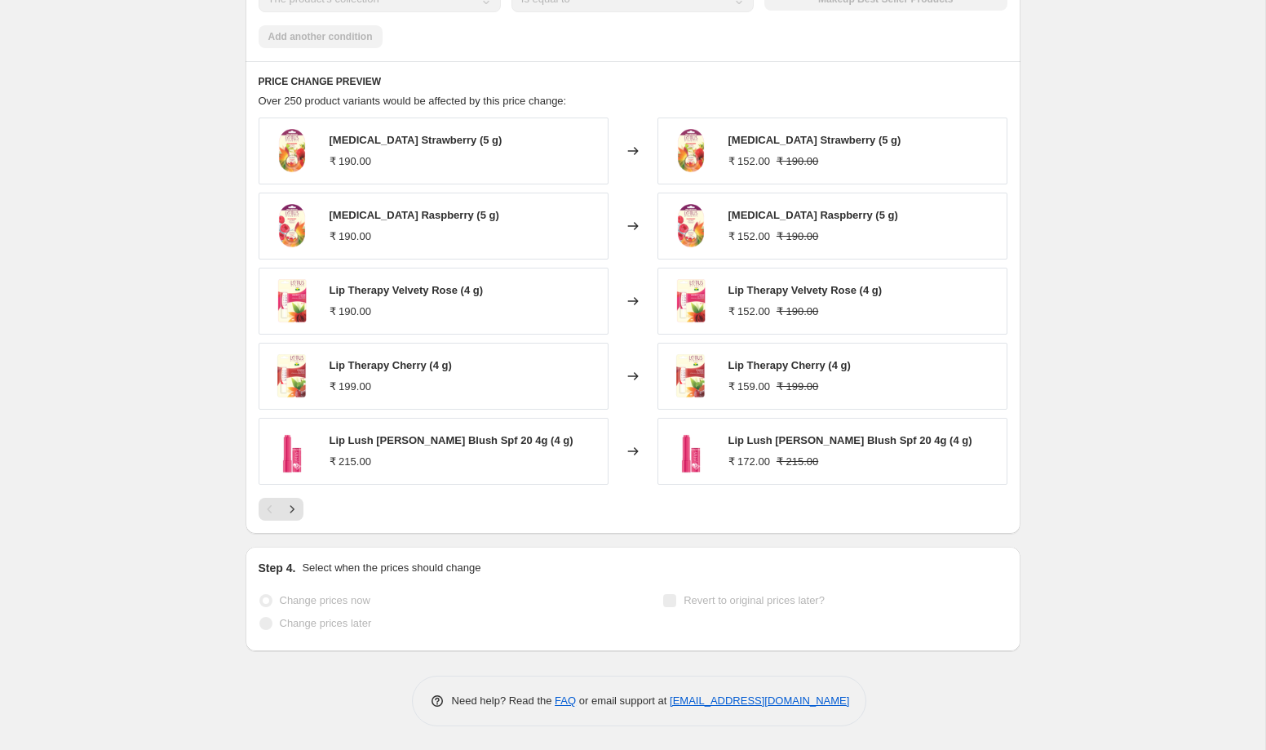
scroll to position [1146, 0]
click at [301, 502] on button "Next" at bounding box center [292, 508] width 23 height 23
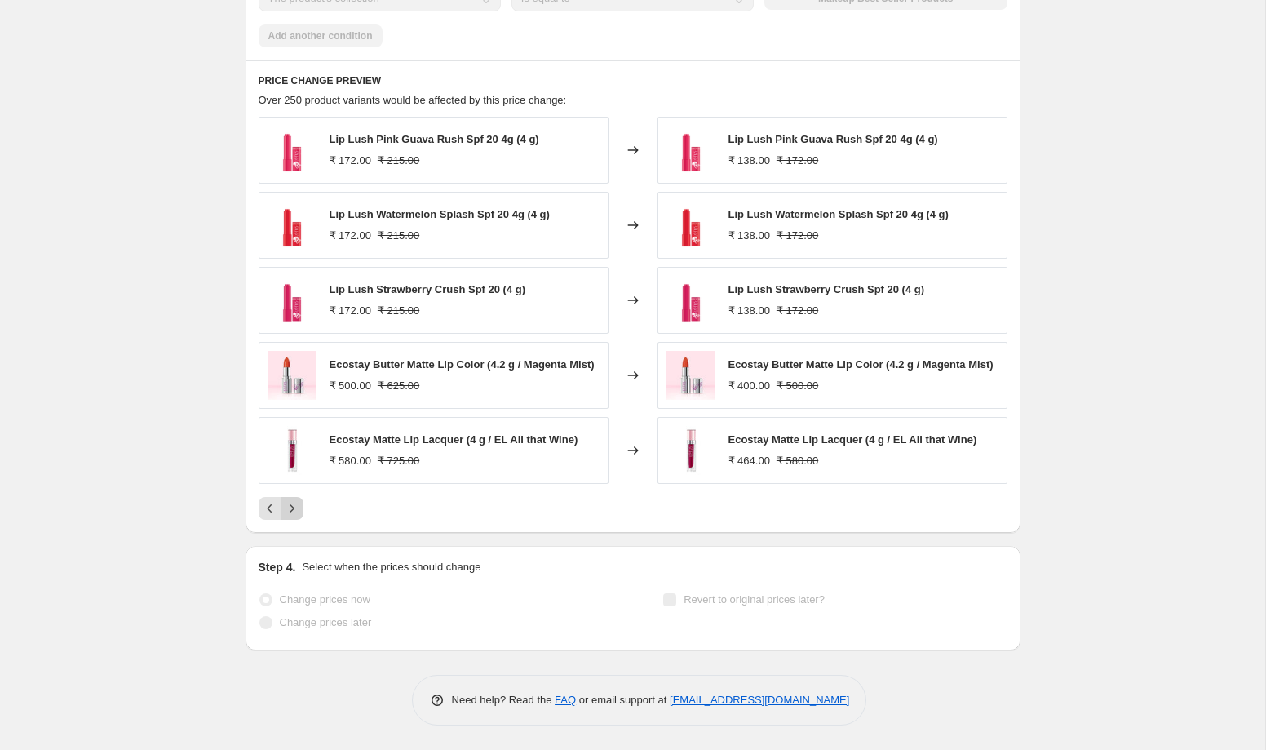
scroll to position [0, 0]
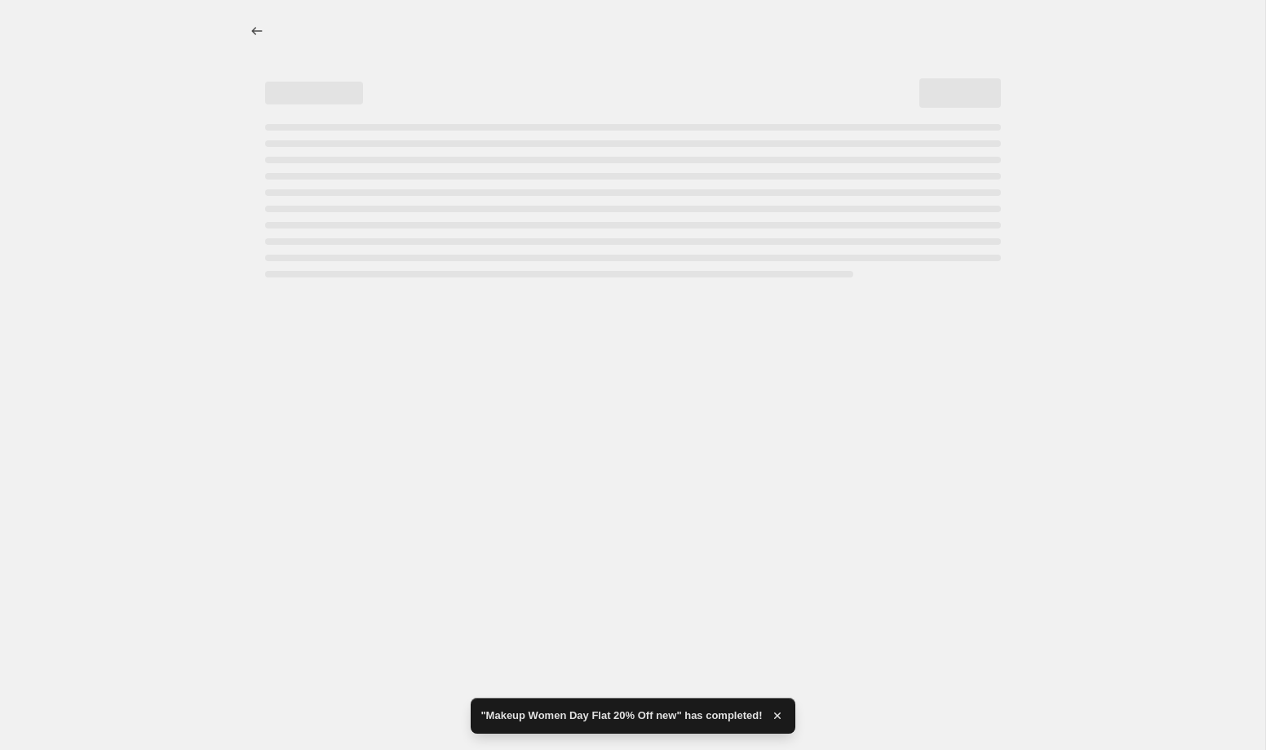
click at [296, 512] on div at bounding box center [632, 375] width 1265 height 750
select select "percentage"
select select "collection"
